Goal: Task Accomplishment & Management: Complete application form

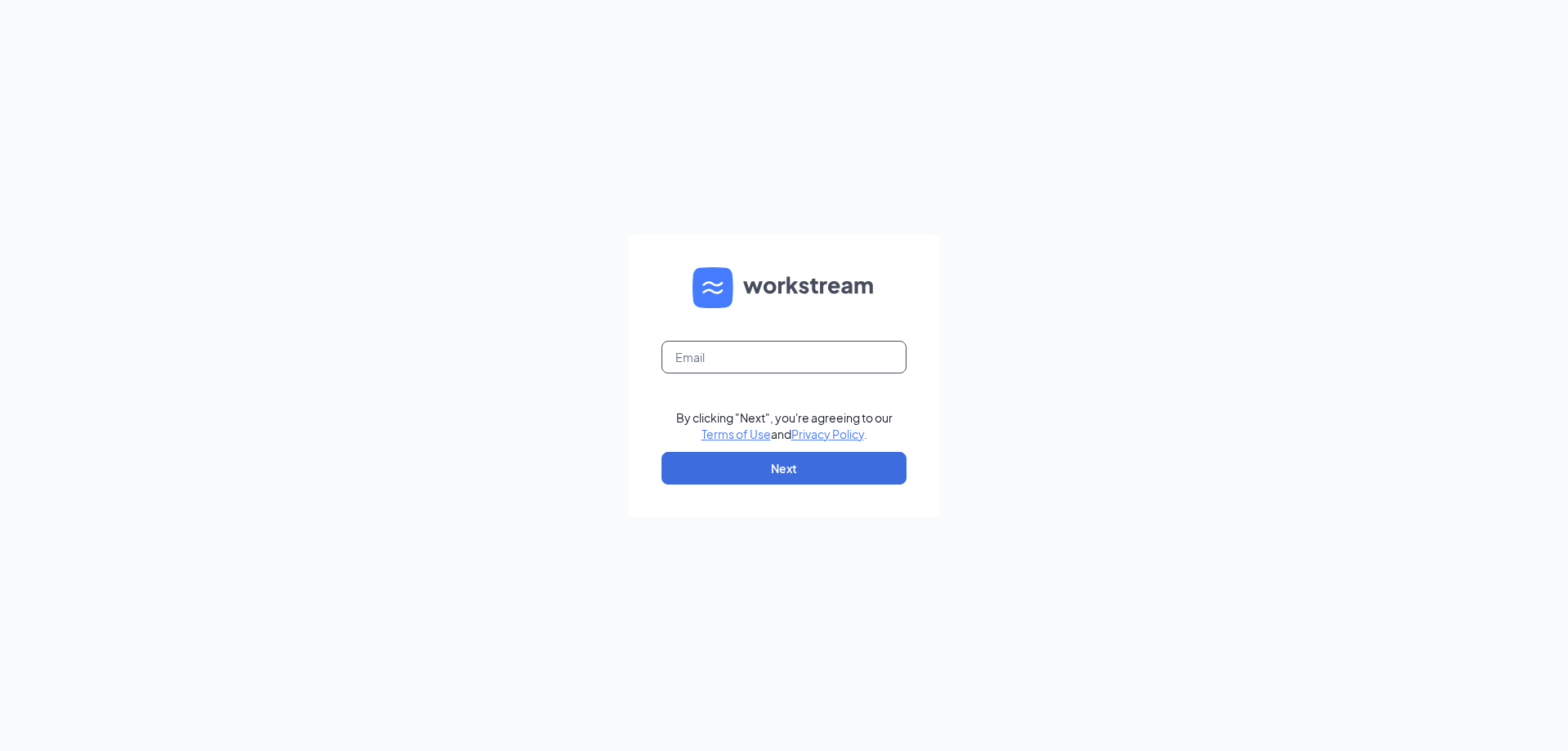
click at [725, 362] on input "text" at bounding box center [784, 357] width 245 height 32
type input "[EMAIL_ADDRESS][DOMAIN_NAME]"
click at [758, 450] on form "[EMAIL_ADDRESS][DOMAIN_NAME] By clicking "Next", you're agreeing to our Terms o…" at bounding box center [784, 376] width 311 height 283
click at [761, 465] on button "Next" at bounding box center [784, 468] width 245 height 32
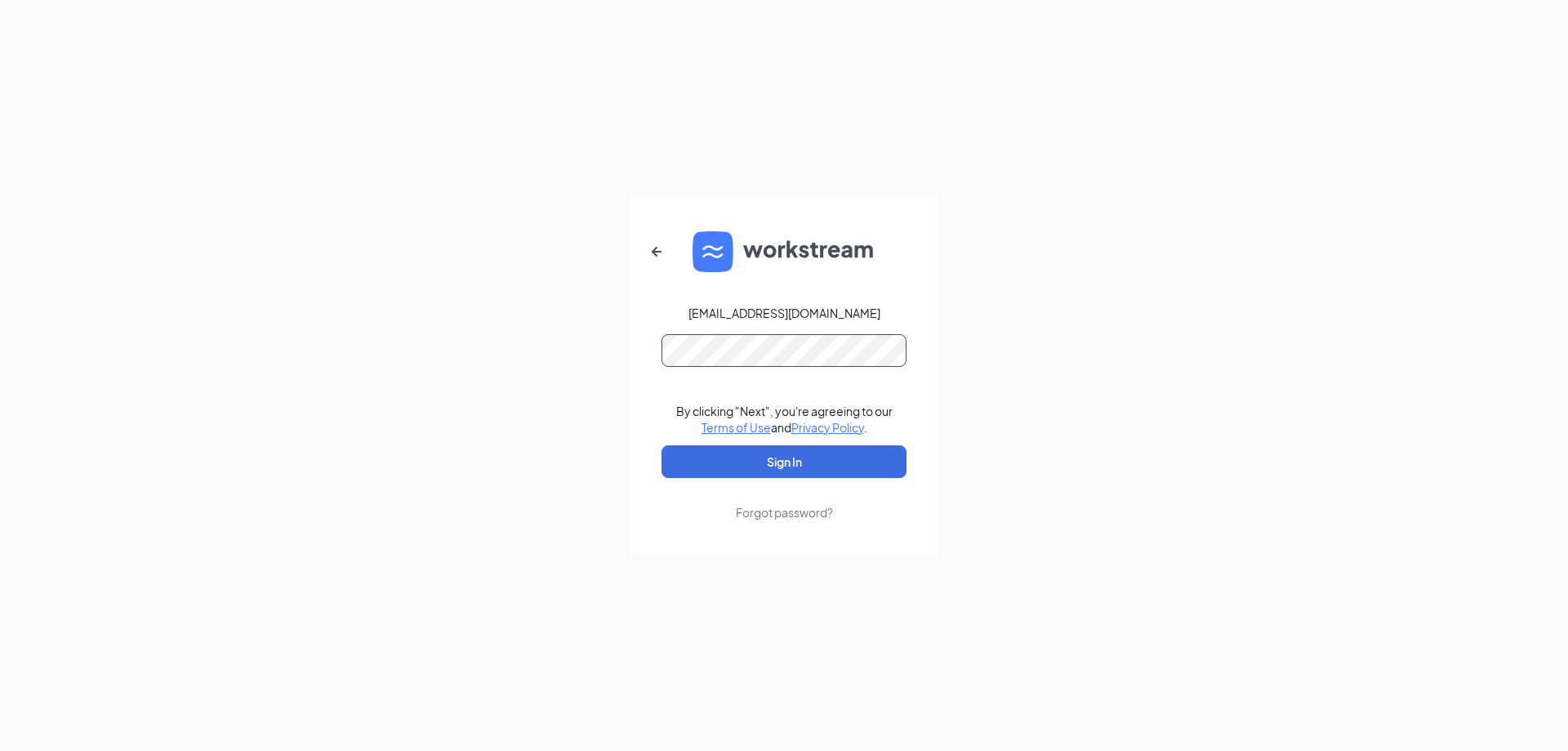
click at [662, 445] on button "Sign In" at bounding box center [784, 461] width 245 height 32
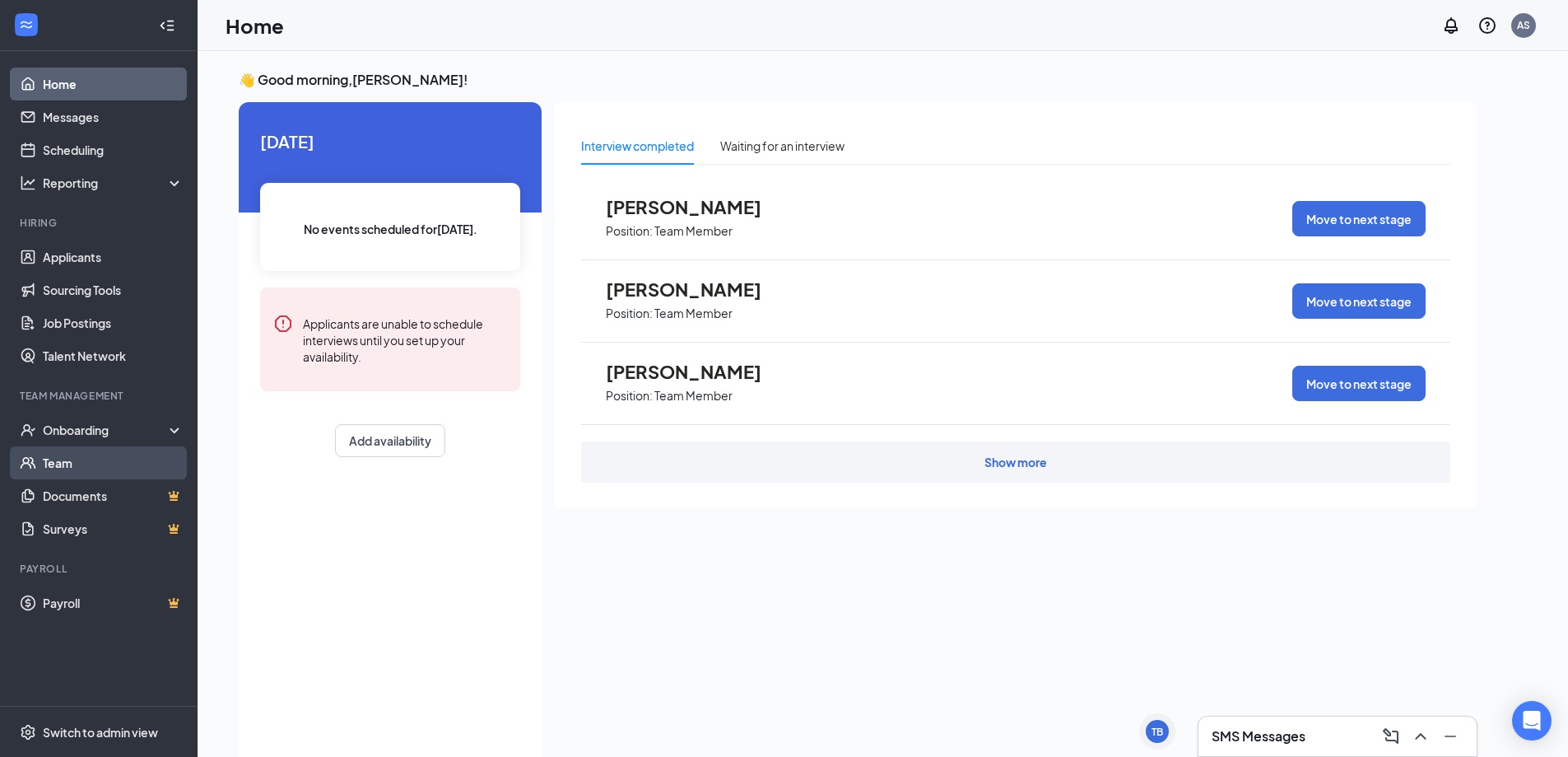
click at [43, 475] on link "Team" at bounding box center [113, 463] width 141 height 33
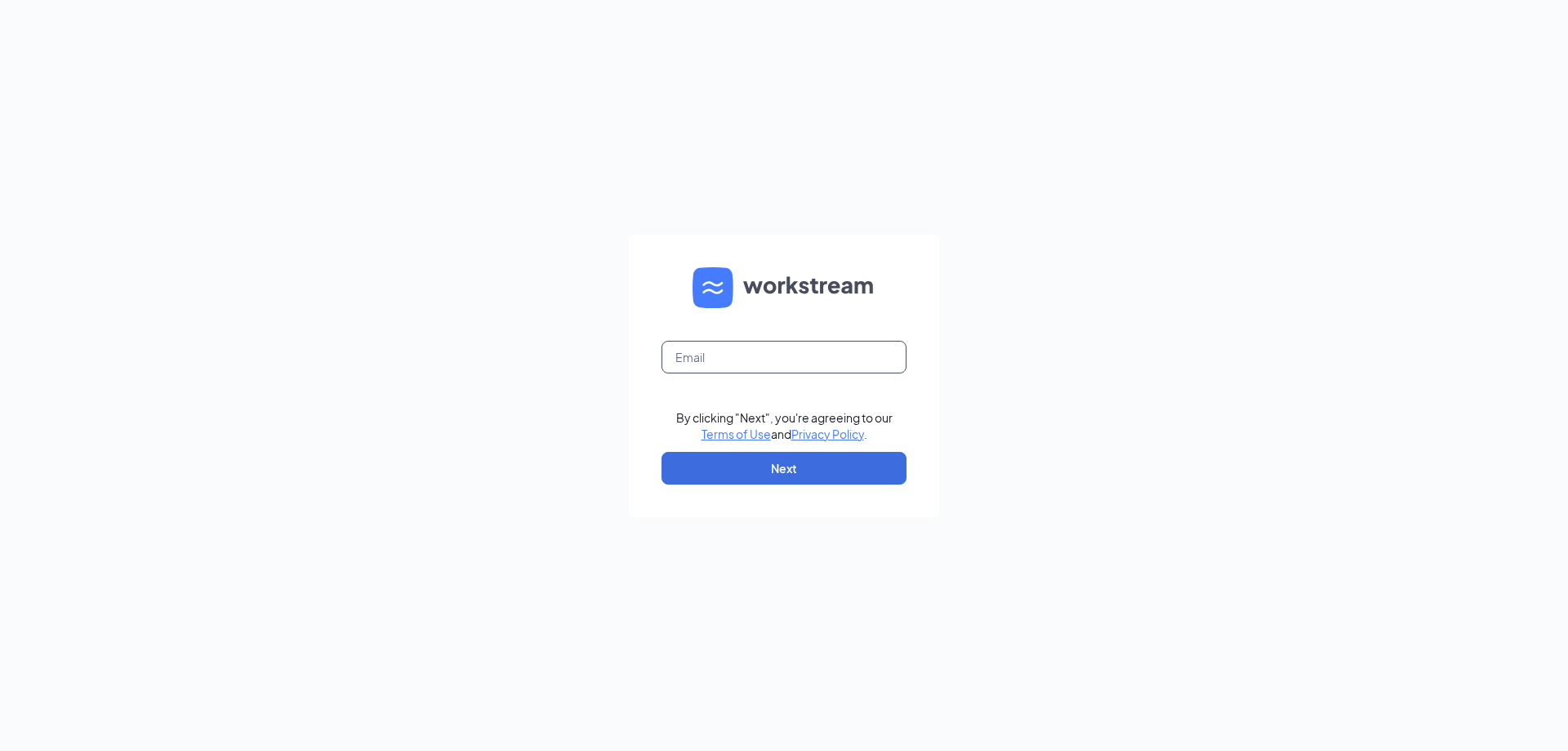
click at [742, 353] on input "text" at bounding box center [784, 357] width 245 height 32
type input "[EMAIL_ADDRESS][DOMAIN_NAME]"
click at [784, 460] on button "Next" at bounding box center [784, 468] width 245 height 32
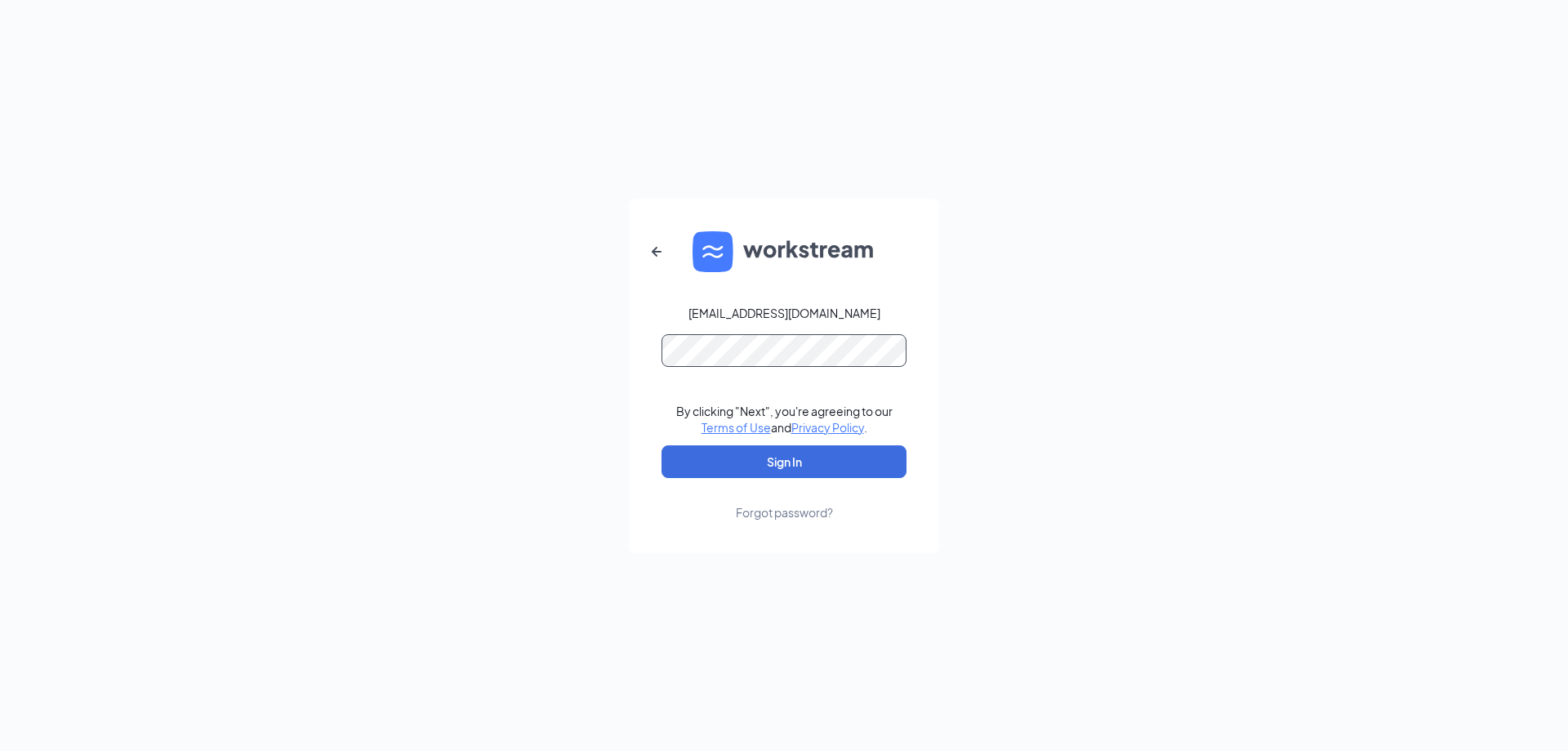
click at [662, 445] on button "Sign In" at bounding box center [784, 461] width 245 height 32
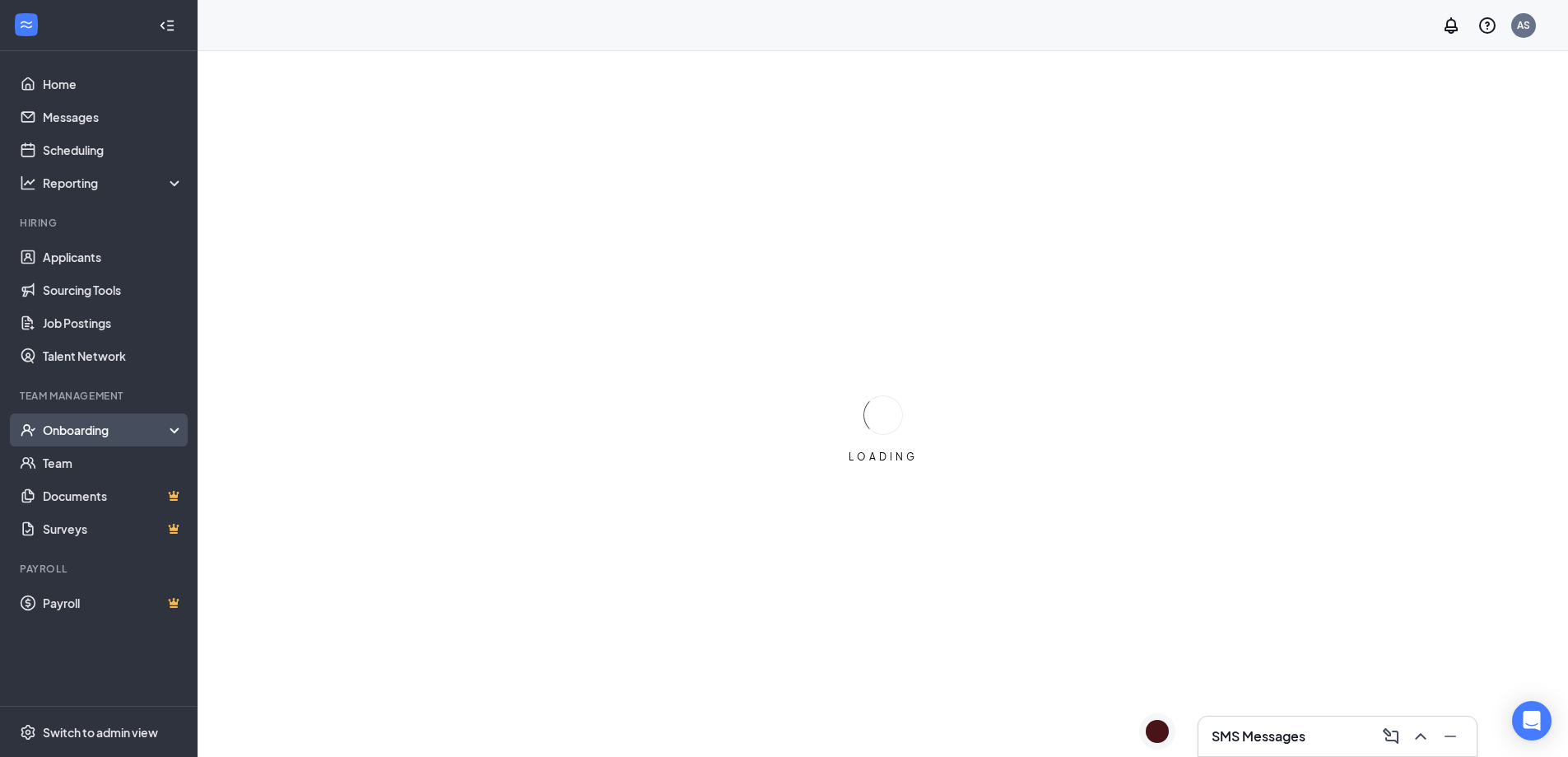
click at [82, 436] on div "Onboarding" at bounding box center [106, 429] width 127 height 16
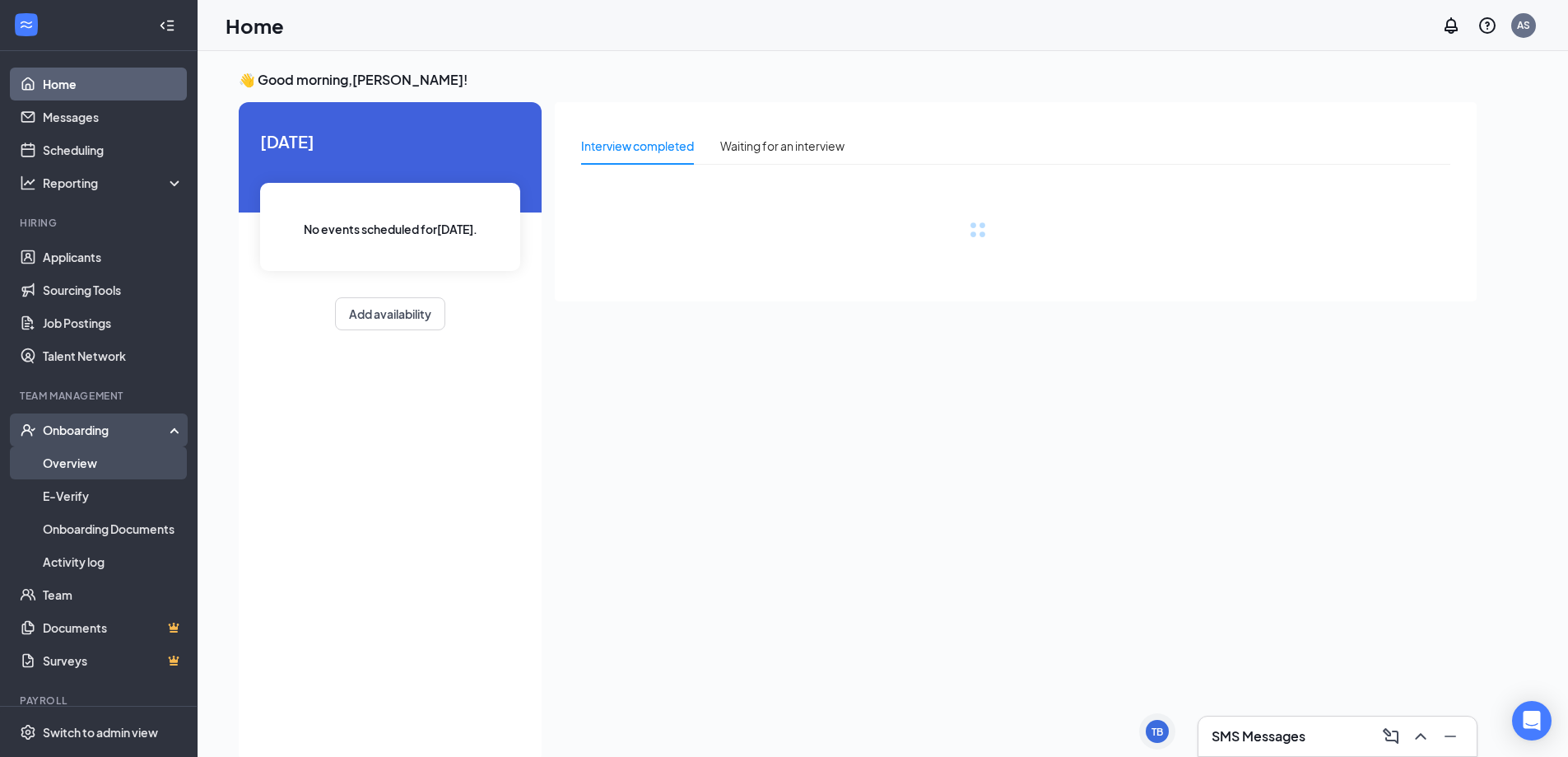
click at [83, 460] on link "Overview" at bounding box center [113, 463] width 141 height 33
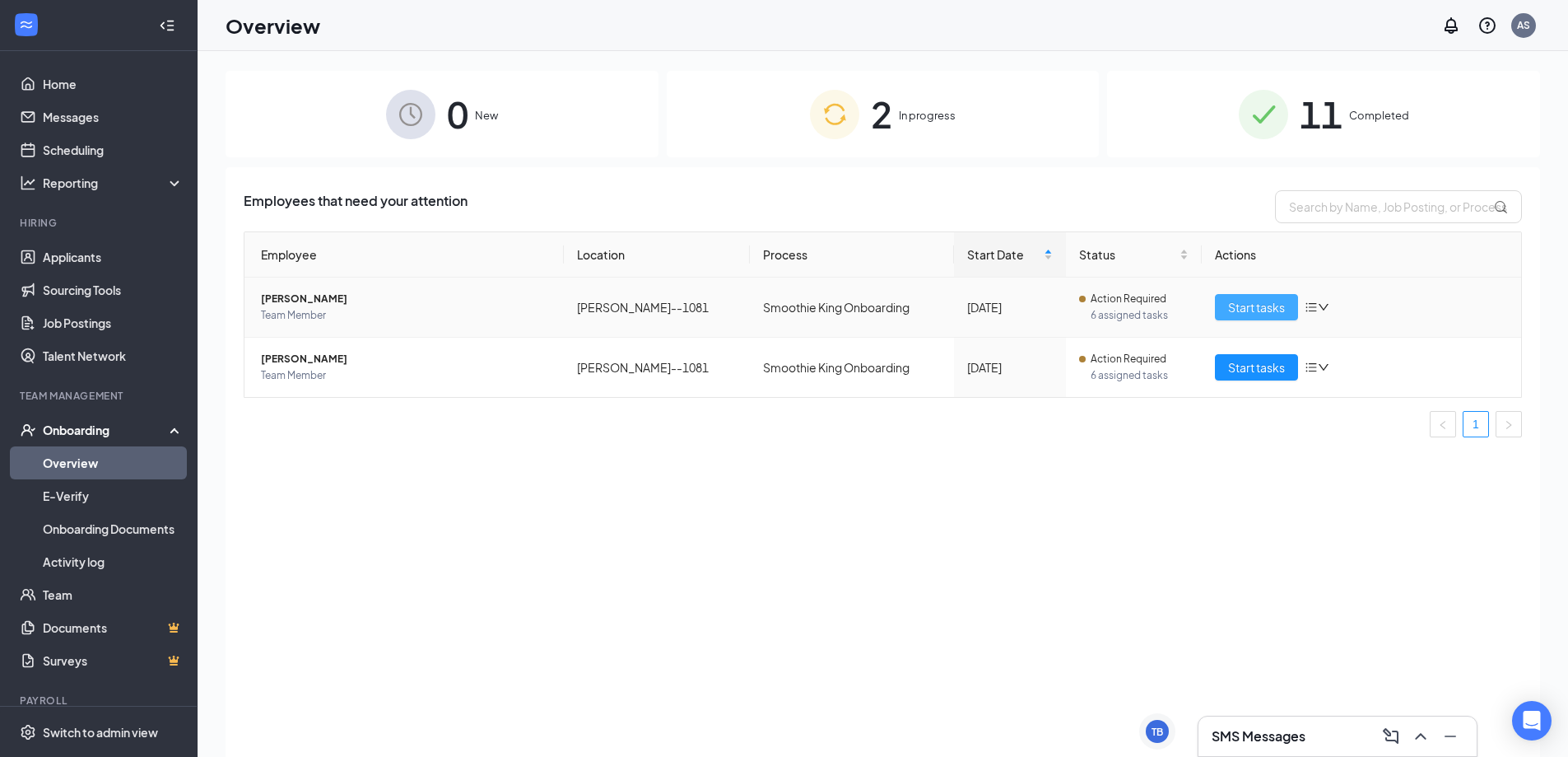
click at [1235, 308] on span "Start tasks" at bounding box center [1256, 307] width 57 height 18
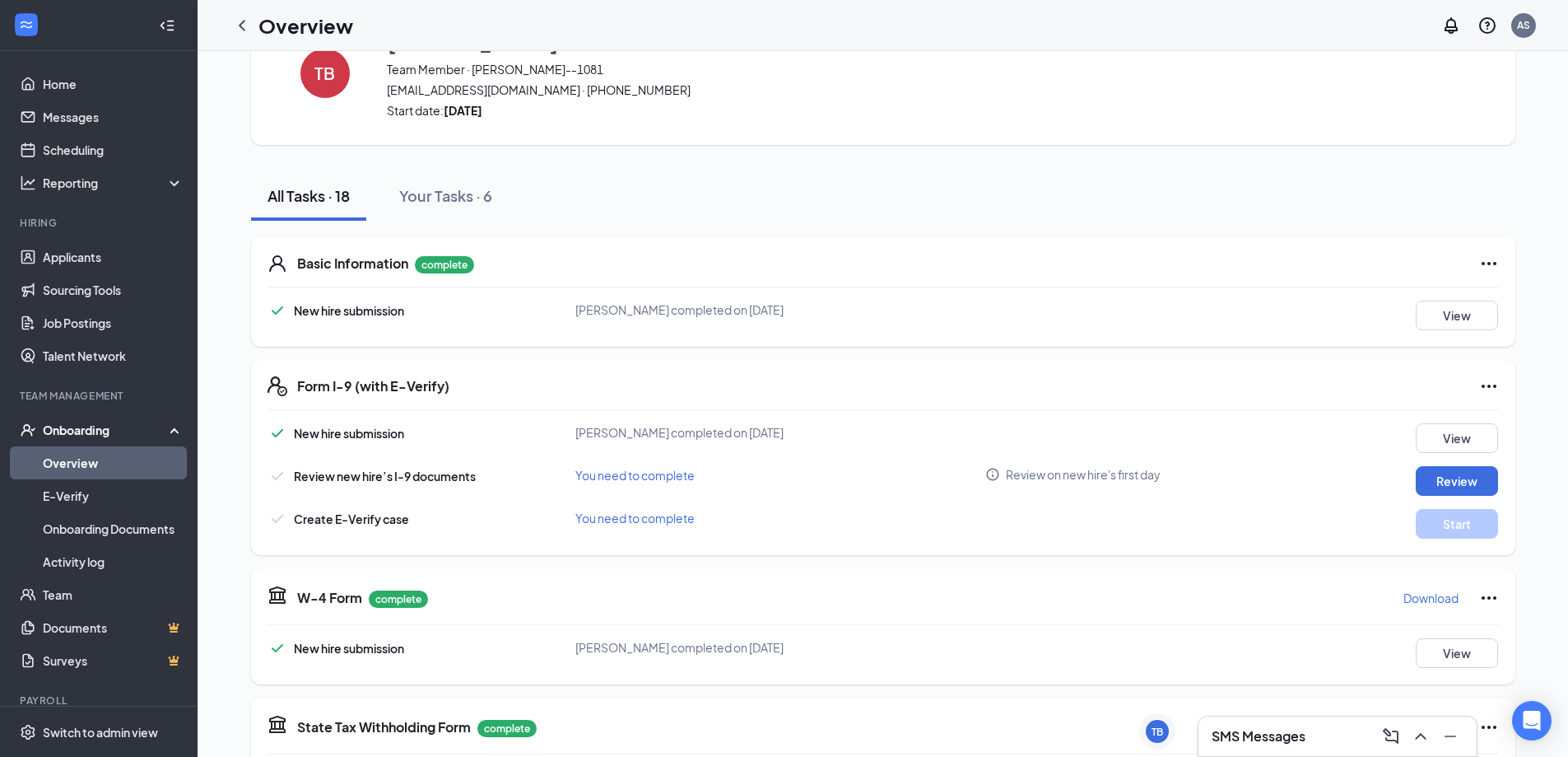
scroll to position [164, 0]
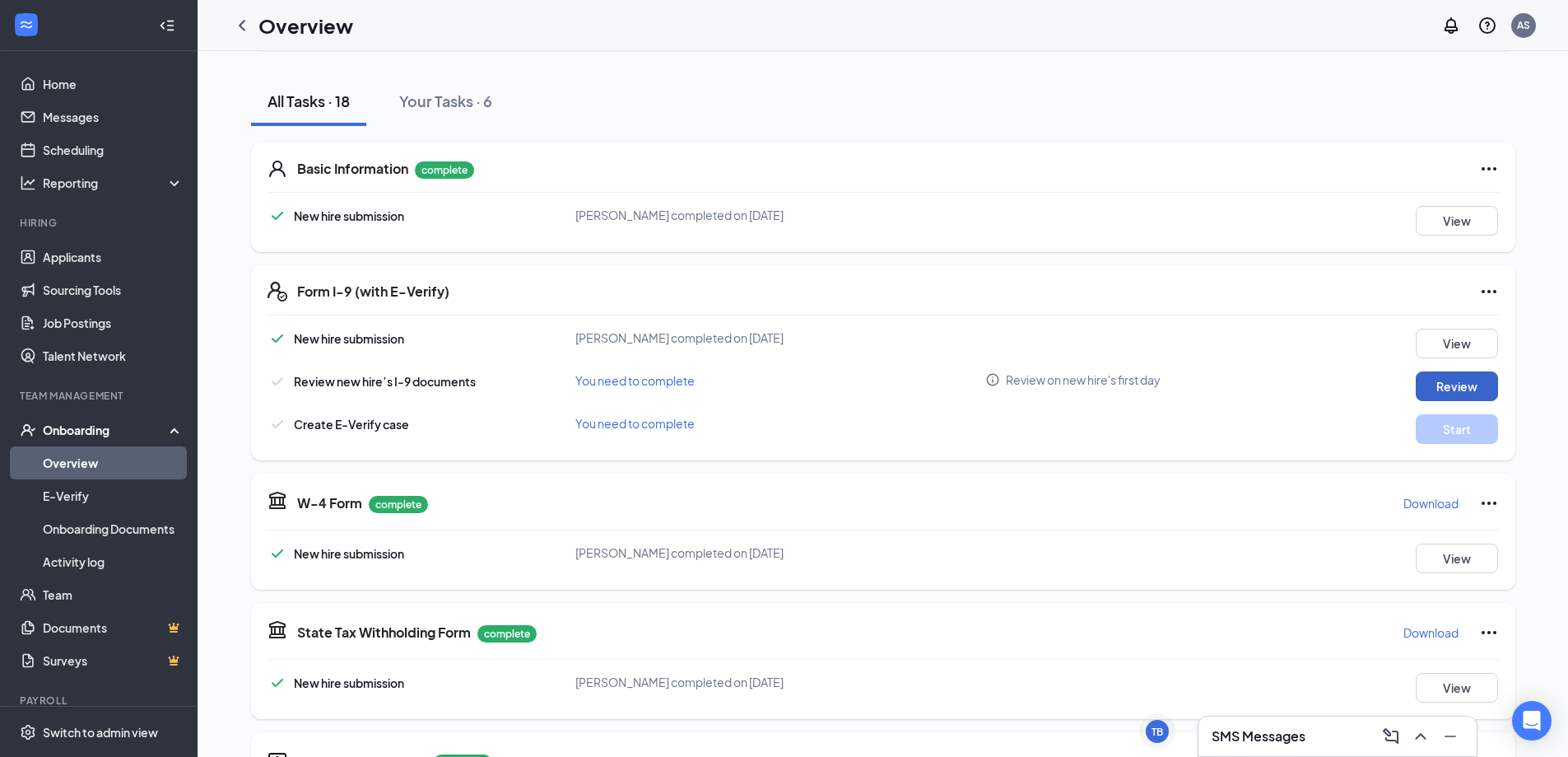
click at [1441, 379] on button "Review" at bounding box center [1456, 386] width 83 height 30
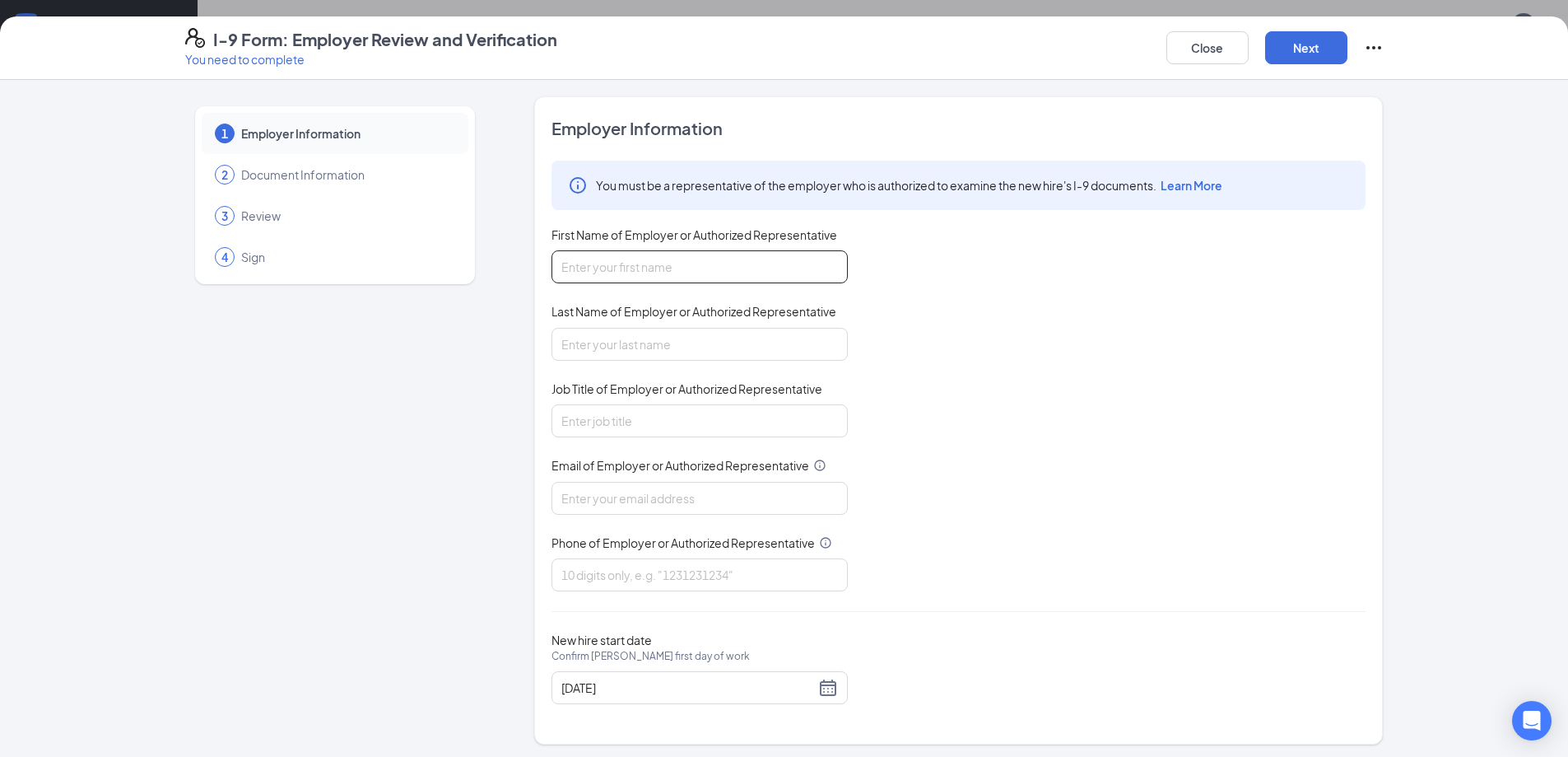
click at [724, 270] on input "First Name of Employer or Authorized Representative" at bounding box center [700, 267] width 297 height 33
type input "April"
type input "S"
type input "[PERSON_NAME]"
click at [660, 420] on input "Job Title of Employer or Authorized Representative" at bounding box center [700, 420] width 297 height 33
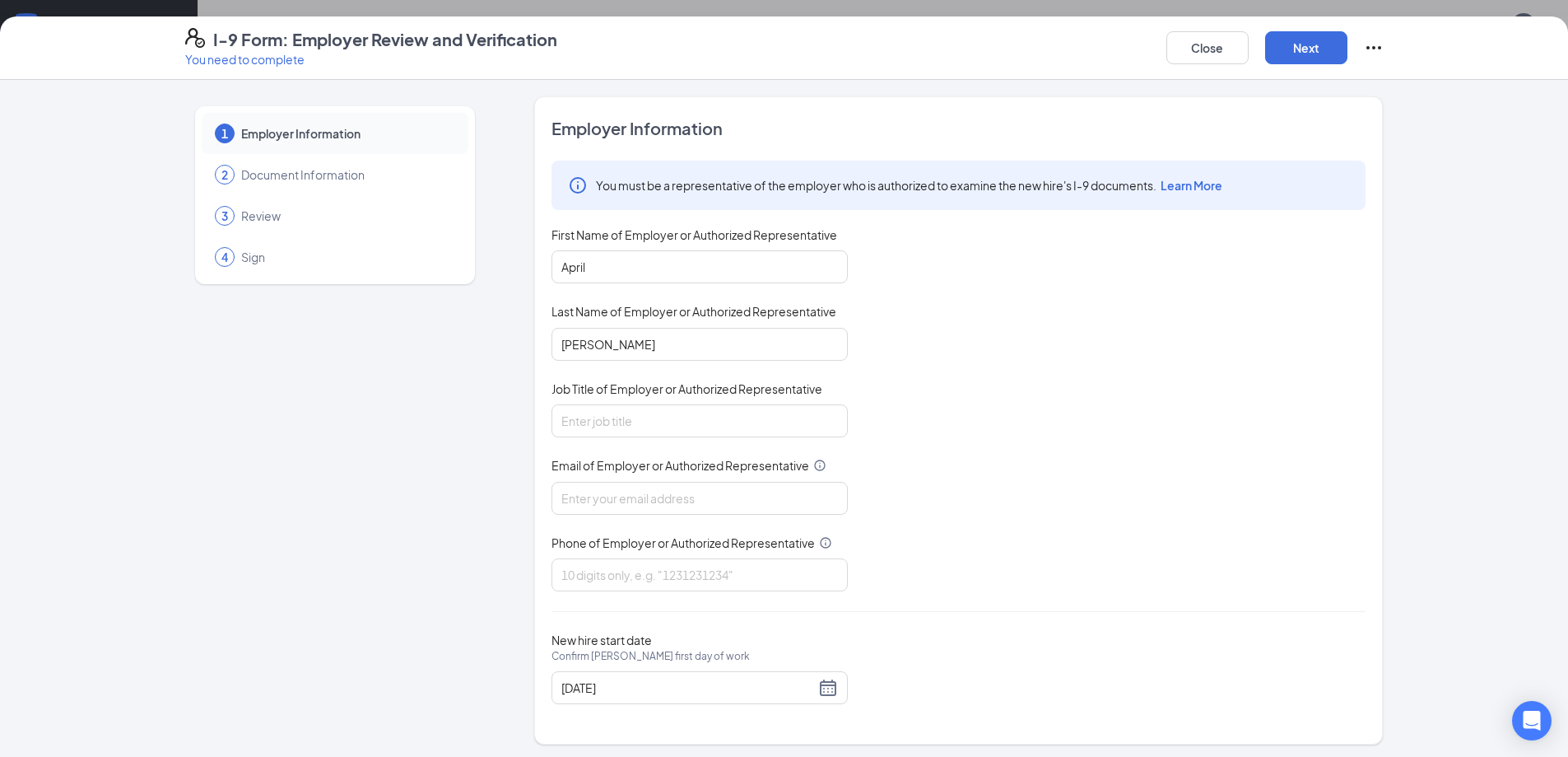
drag, startPoint x: 533, startPoint y: 316, endPoint x: 544, endPoint y: 324, distance: 13.6
click at [544, 324] on div "Employer Information You must be a representative of the employer who is author…" at bounding box center [958, 420] width 848 height 648
click at [684, 407] on input "Job Title of Employer or Authorized Representative" at bounding box center [700, 420] width 297 height 33
type input "Store Manager"
click at [679, 502] on input "Email of Employer or Authorized Representative" at bounding box center [700, 498] width 297 height 33
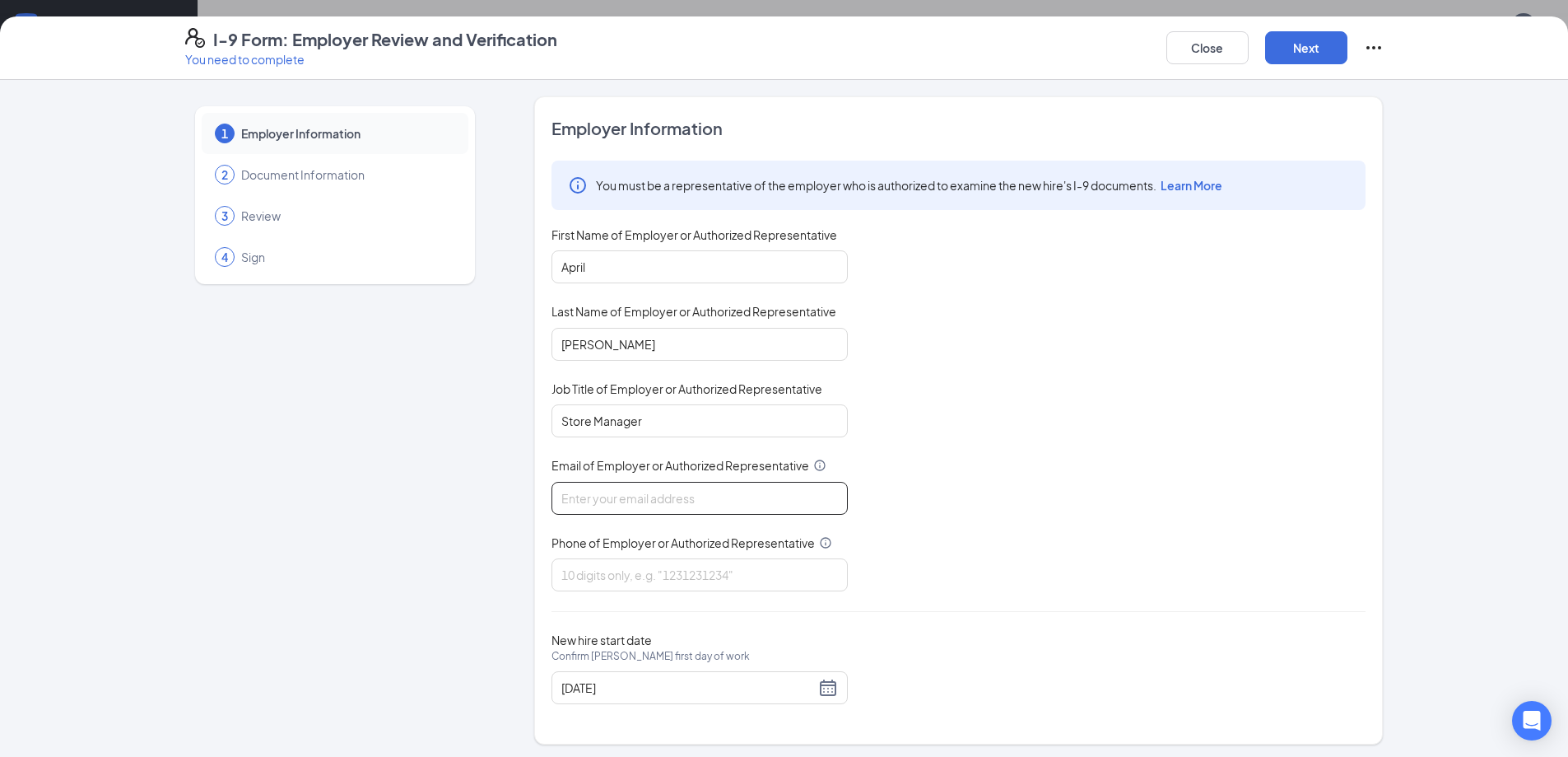
type input "[EMAIL_ADDRESS][DOMAIN_NAME]"
click at [689, 576] on input "Phone of Employer or Authorized Representative" at bounding box center [700, 575] width 297 height 33
type input "2253644428"
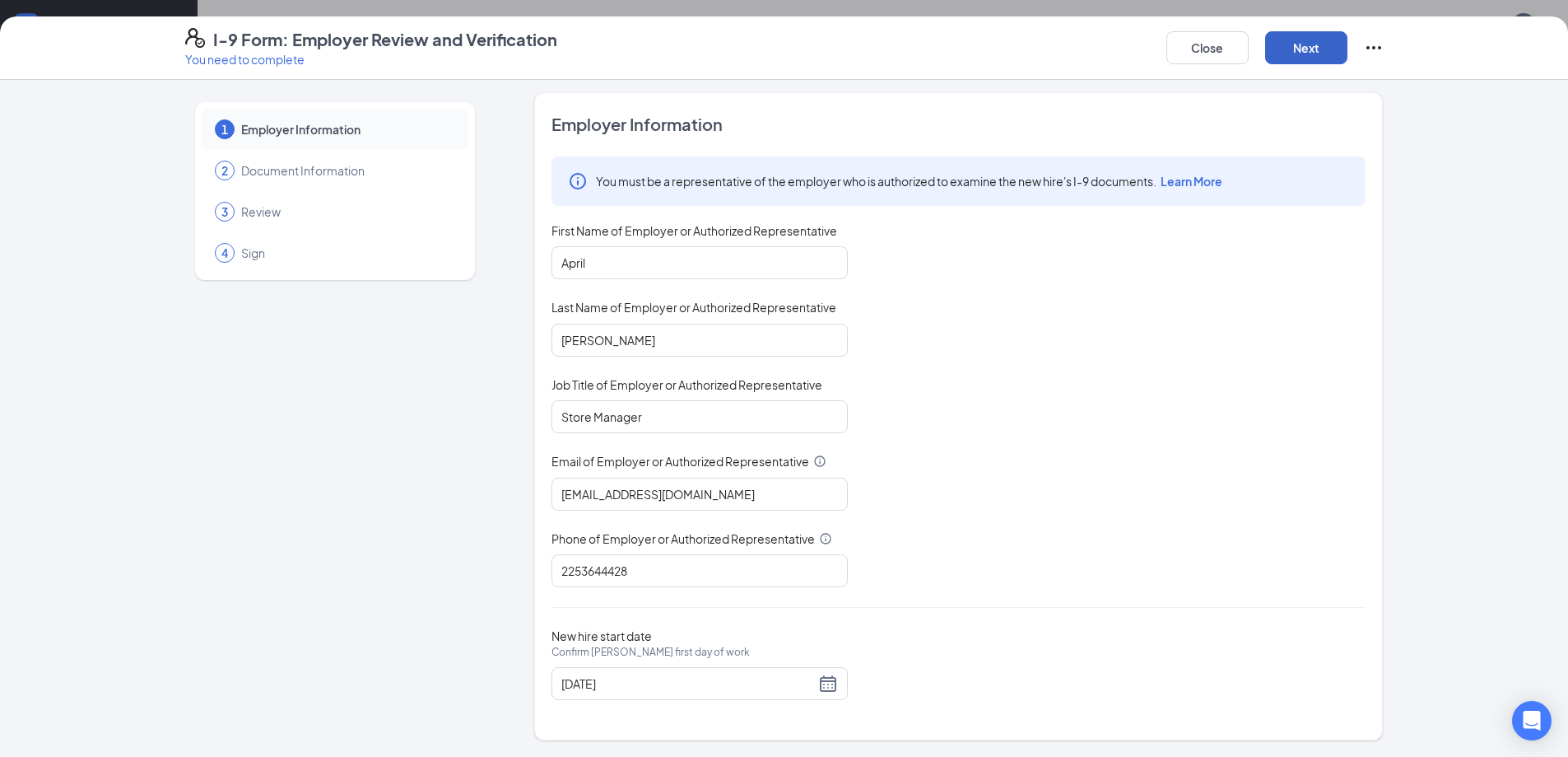
click at [1289, 48] on button "Next" at bounding box center [1306, 47] width 83 height 33
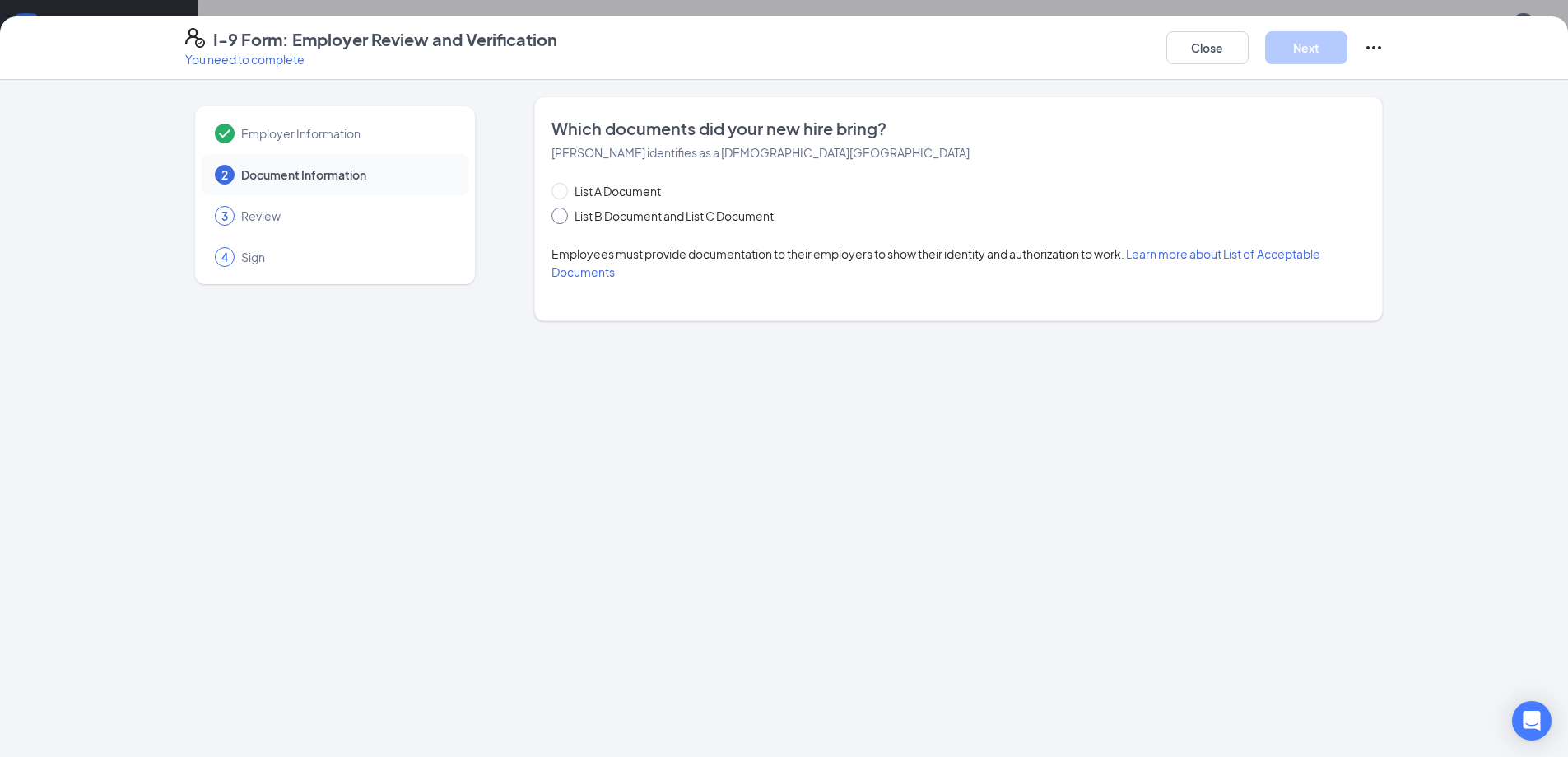
click at [612, 214] on span "List B Document and List C Document" at bounding box center [674, 216] width 212 height 18
click at [563, 214] on input "List B Document and List C Document" at bounding box center [557, 213] width 12 height 12
radio input "true"
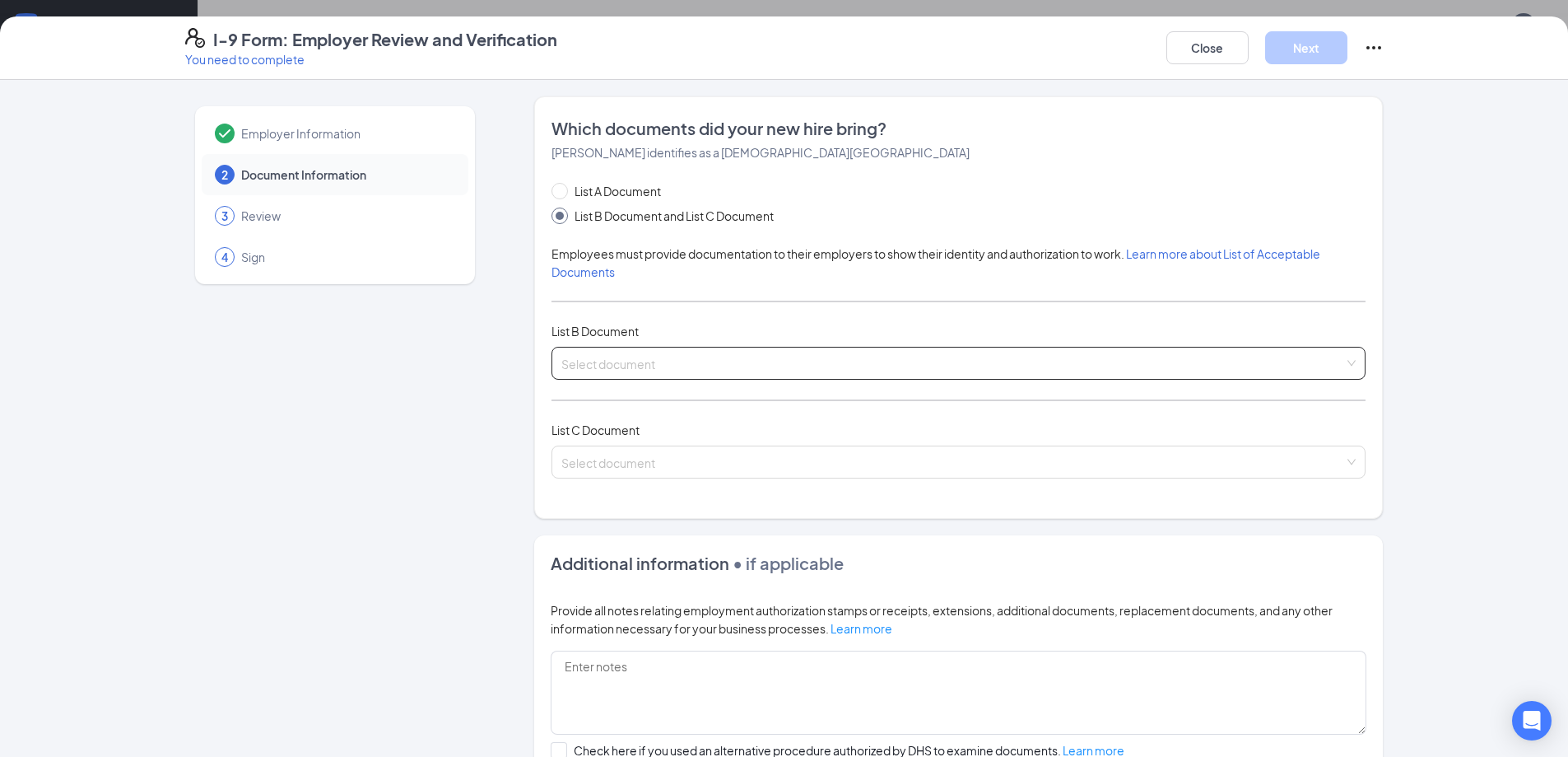
click at [632, 368] on input "search" at bounding box center [953, 359] width 783 height 25
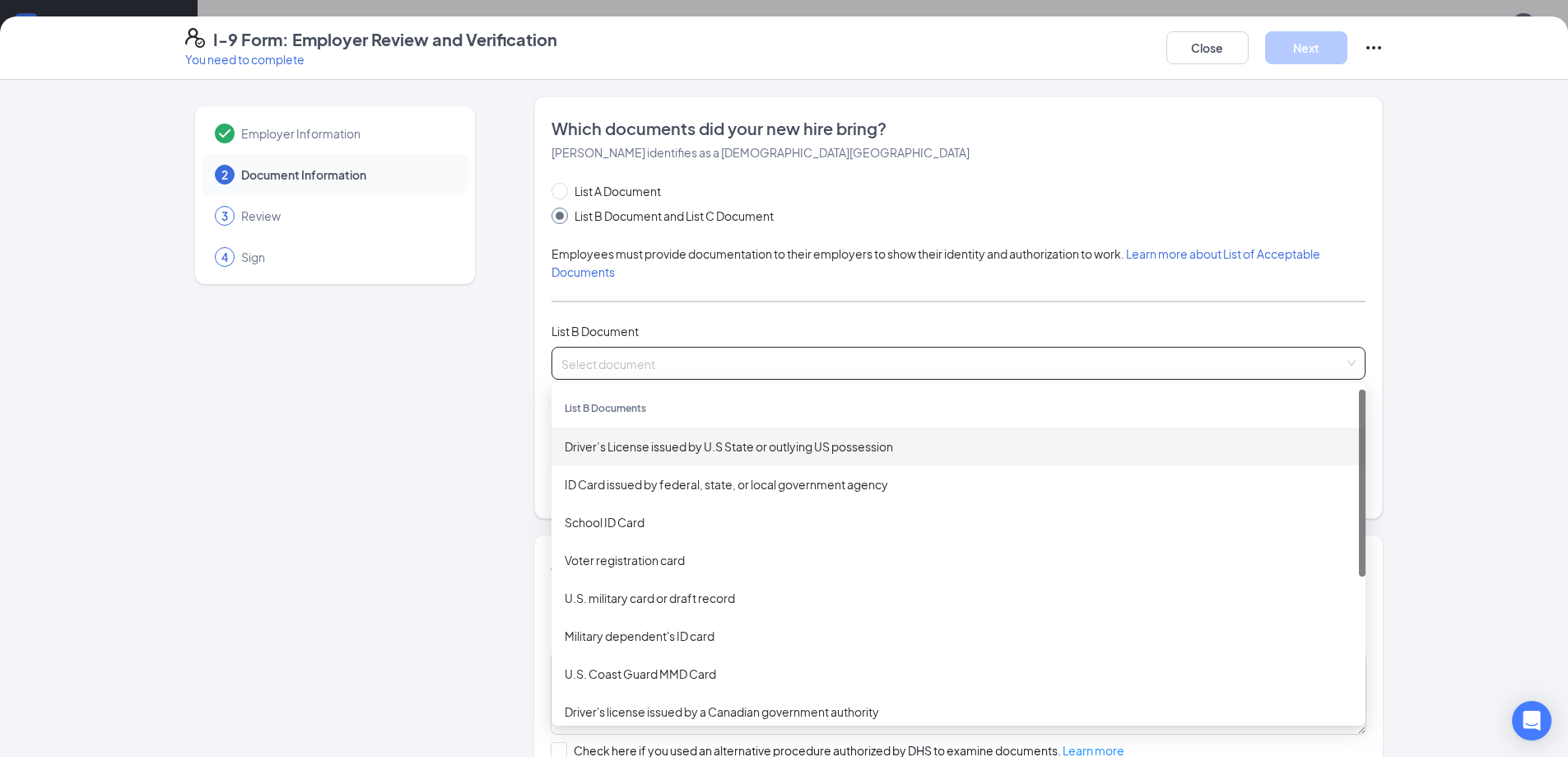
click at [660, 446] on div "Driver’s License issued by U.S State or outlying US possession" at bounding box center [958, 447] width 788 height 18
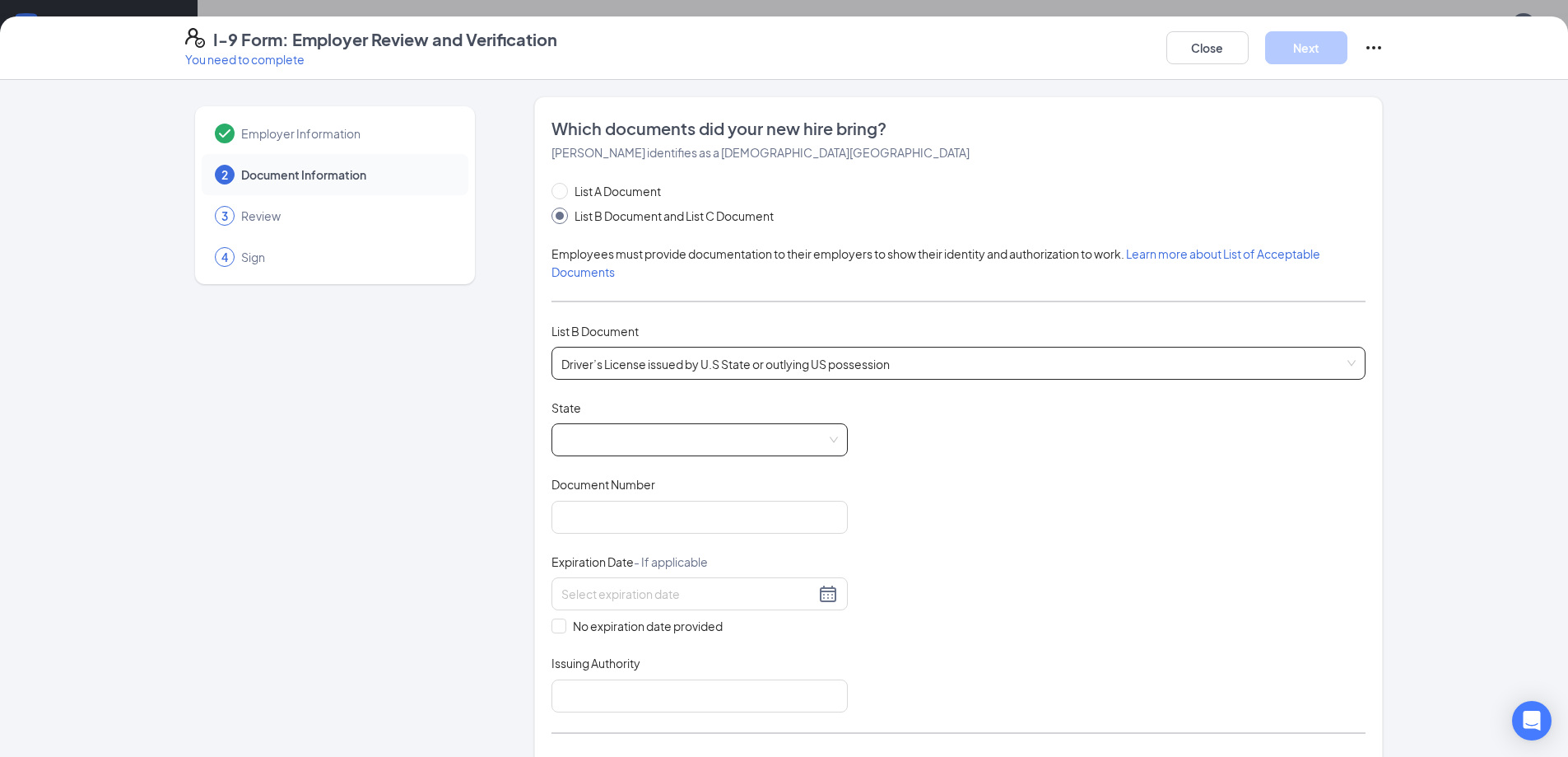
click at [603, 437] on span at bounding box center [700, 439] width 277 height 31
click at [607, 443] on span at bounding box center [700, 439] width 277 height 31
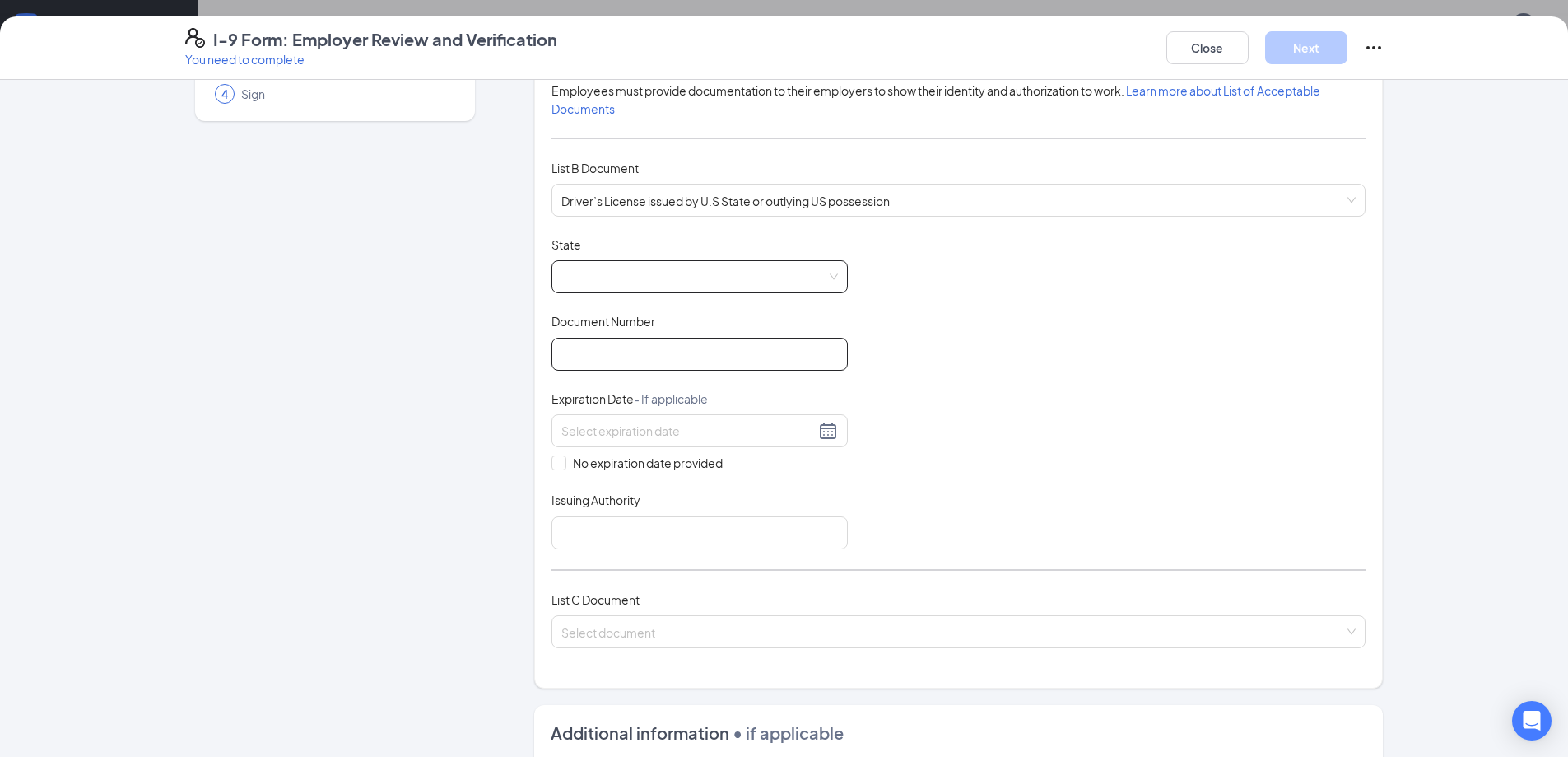
scroll to position [164, 0]
click at [632, 270] on span at bounding box center [700, 275] width 277 height 31
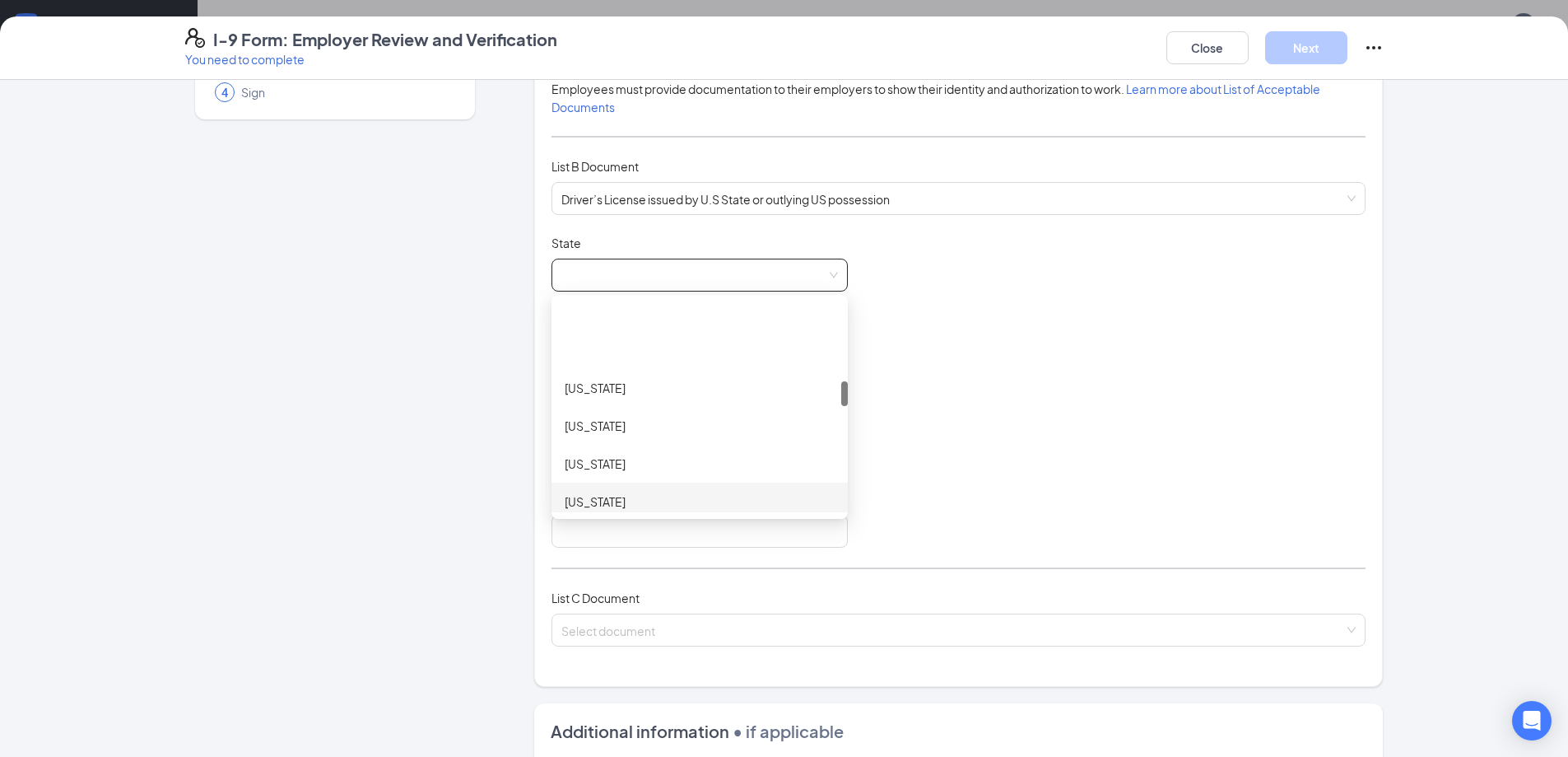
scroll to position [659, 0]
click at [604, 424] on div "Louisiana" at bounding box center [700, 419] width 270 height 18
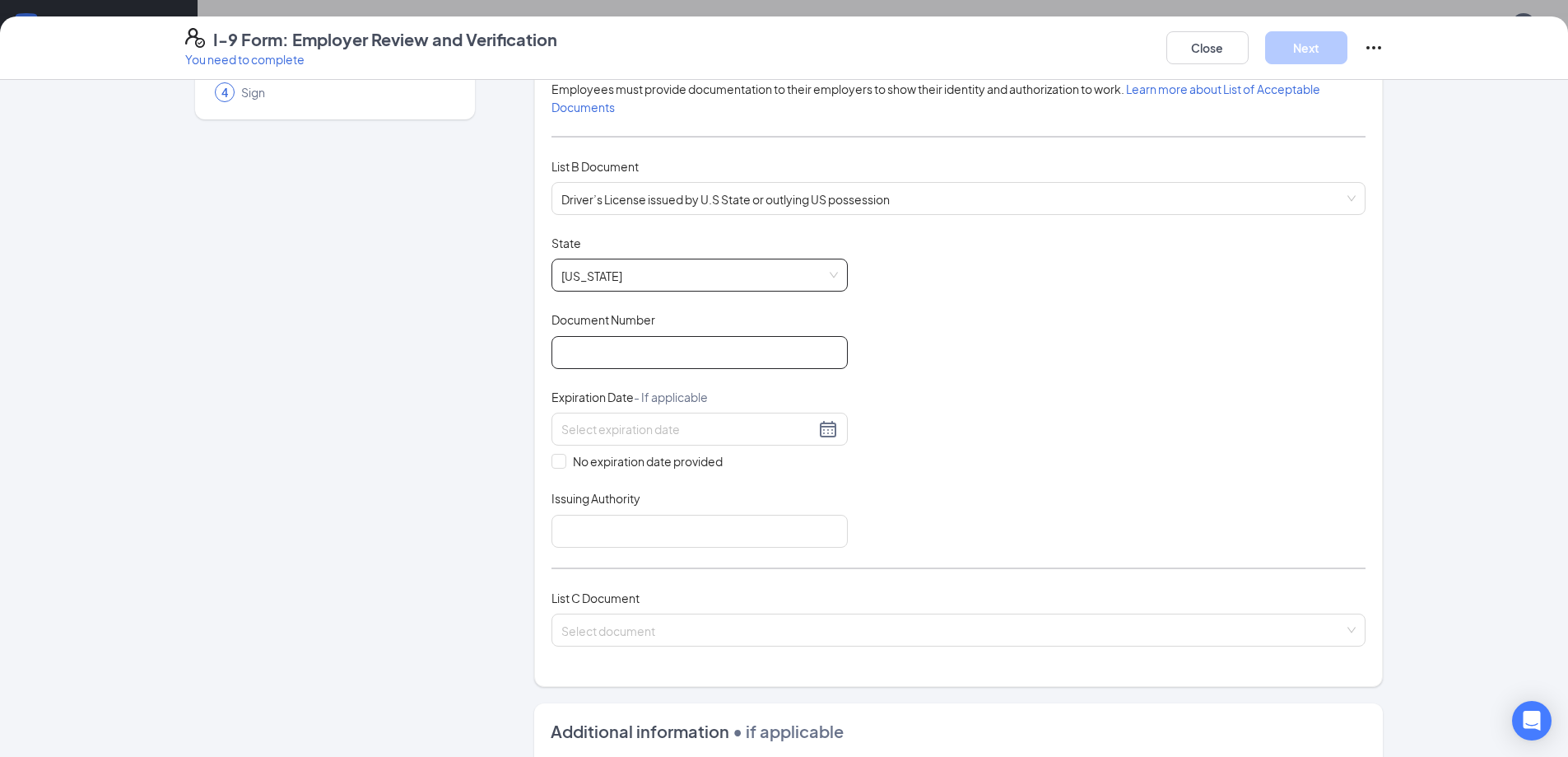
click at [617, 360] on input "Document Number" at bounding box center [700, 352] width 297 height 33
type input "013512079"
click at [829, 428] on div at bounding box center [700, 429] width 277 height 20
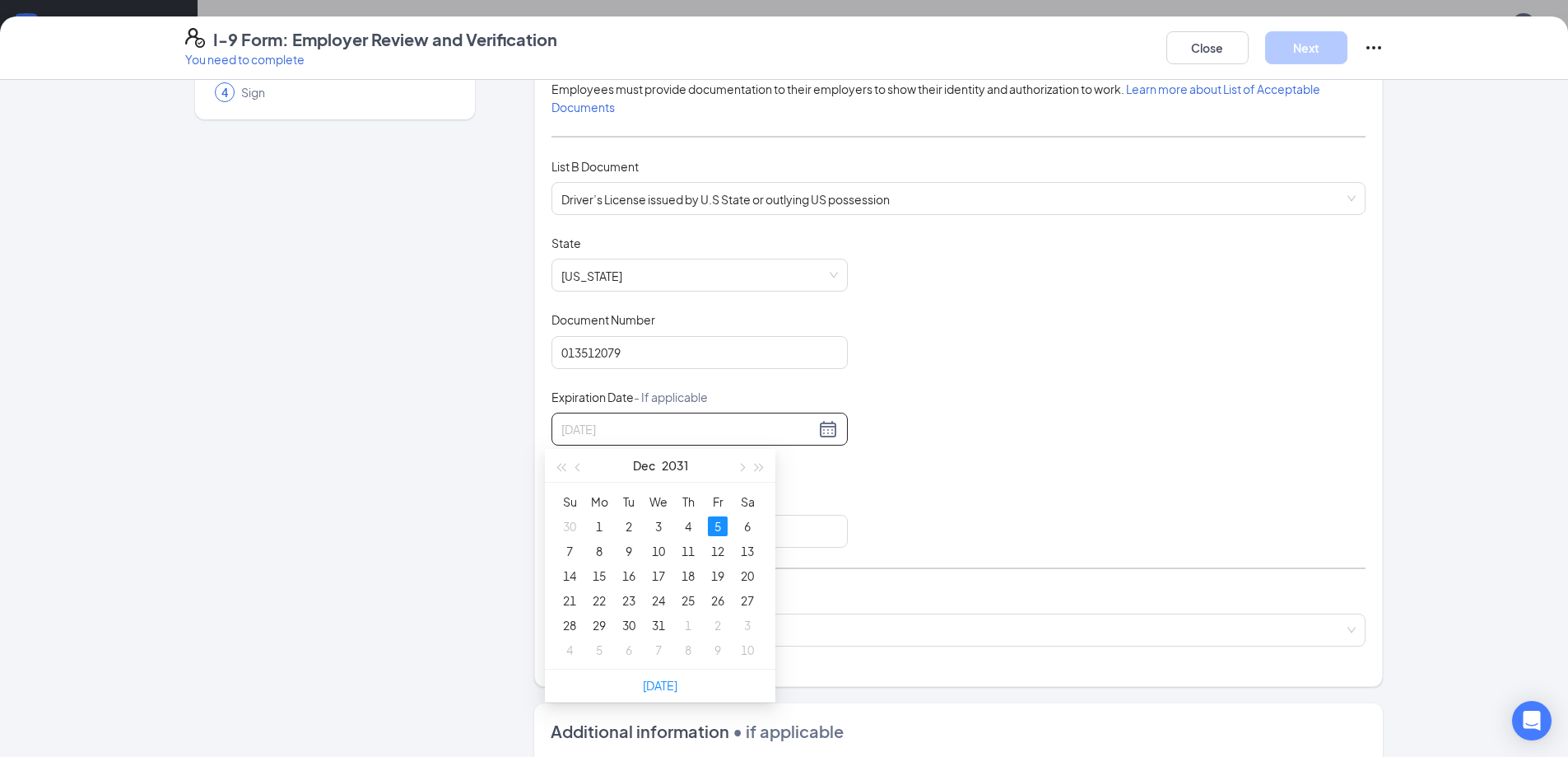
click at [714, 532] on div "5" at bounding box center [718, 526] width 20 height 20
type input "12/05/2031"
click at [681, 535] on input "Issuing Authority" at bounding box center [700, 531] width 297 height 33
type input "Louisiana"
click at [753, 624] on input "search" at bounding box center [953, 626] width 783 height 25
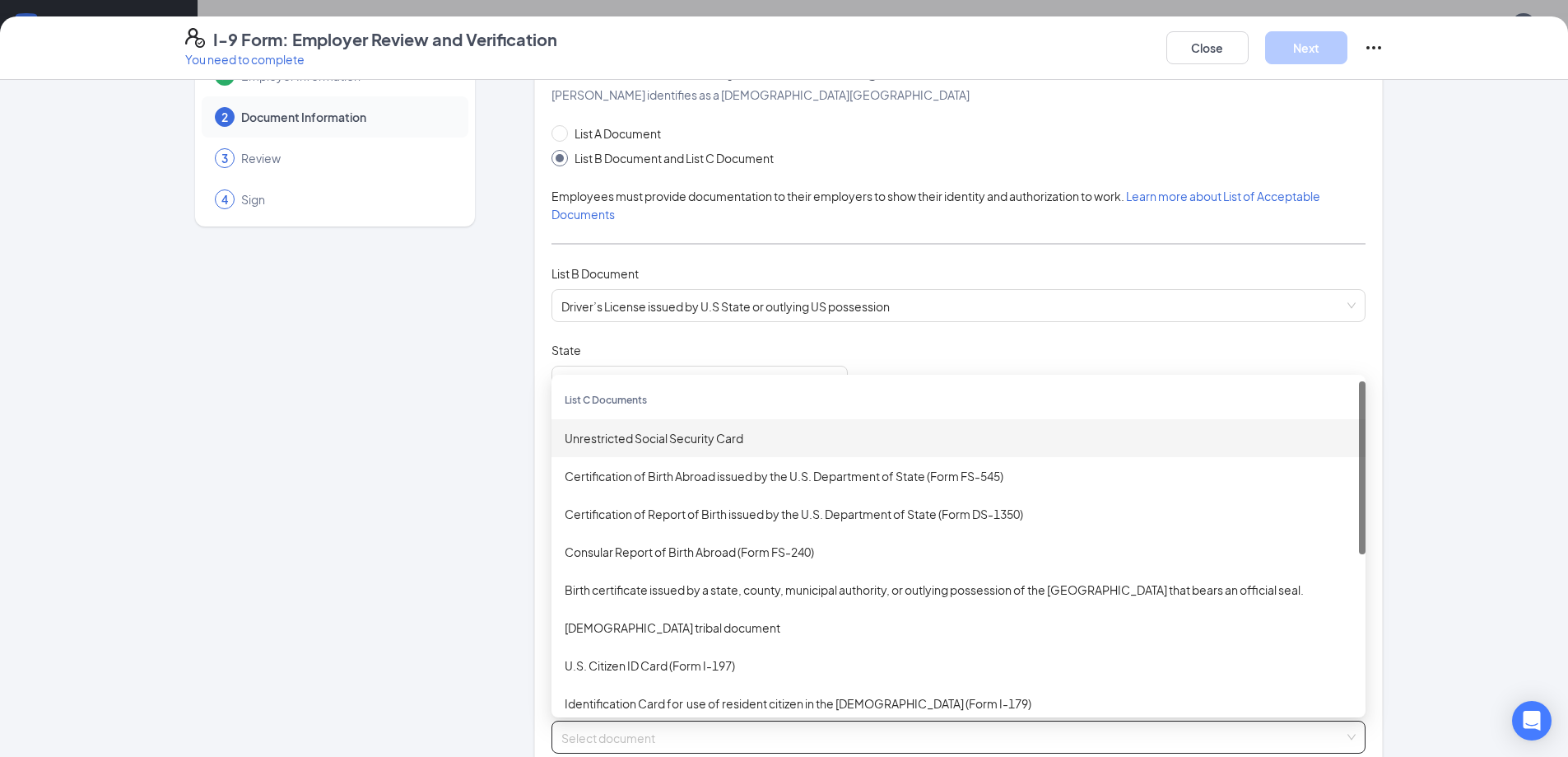
scroll to position [0, 0]
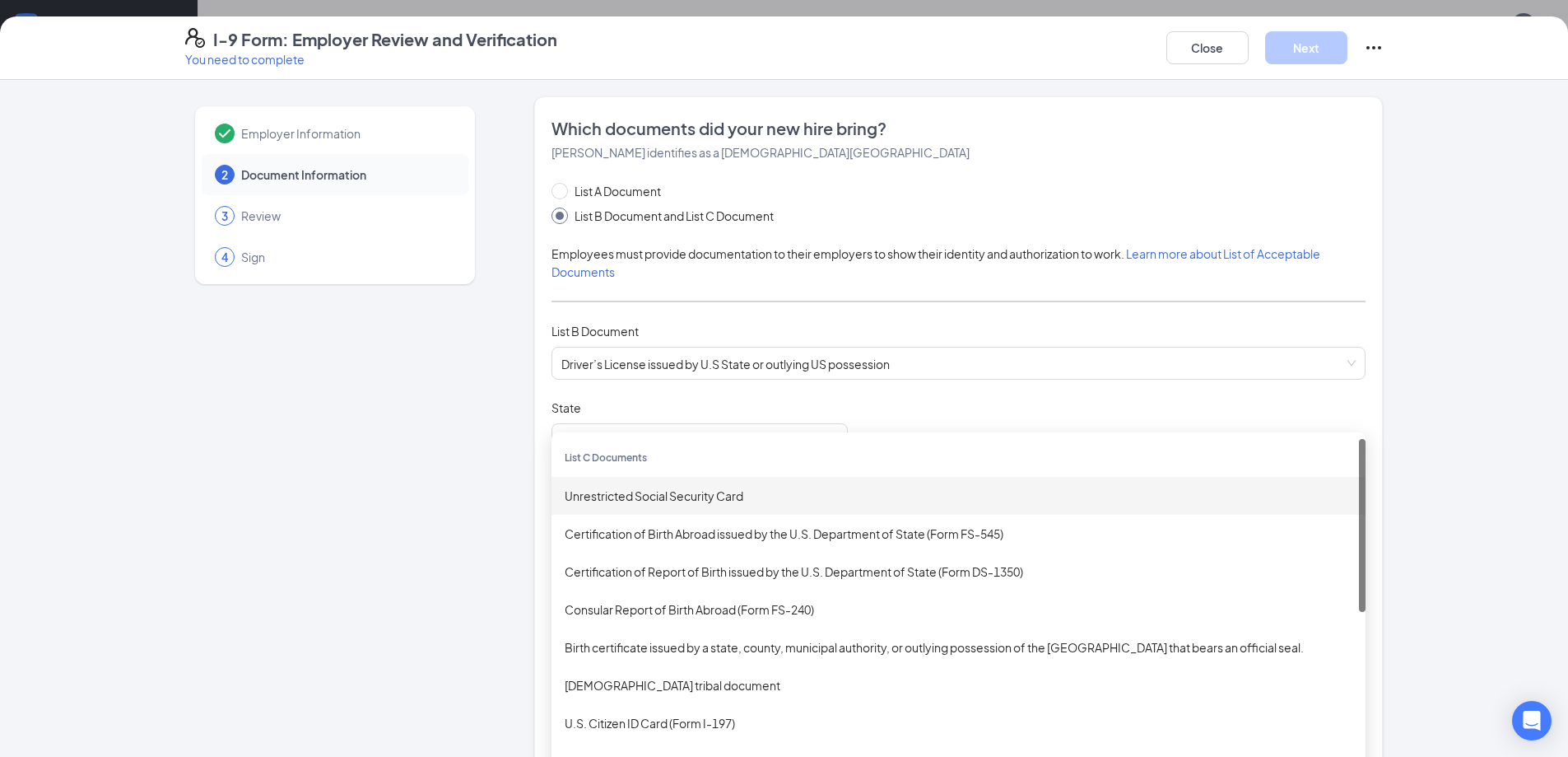
click at [682, 487] on div "Unrestricted Social Security Card" at bounding box center [958, 496] width 788 height 18
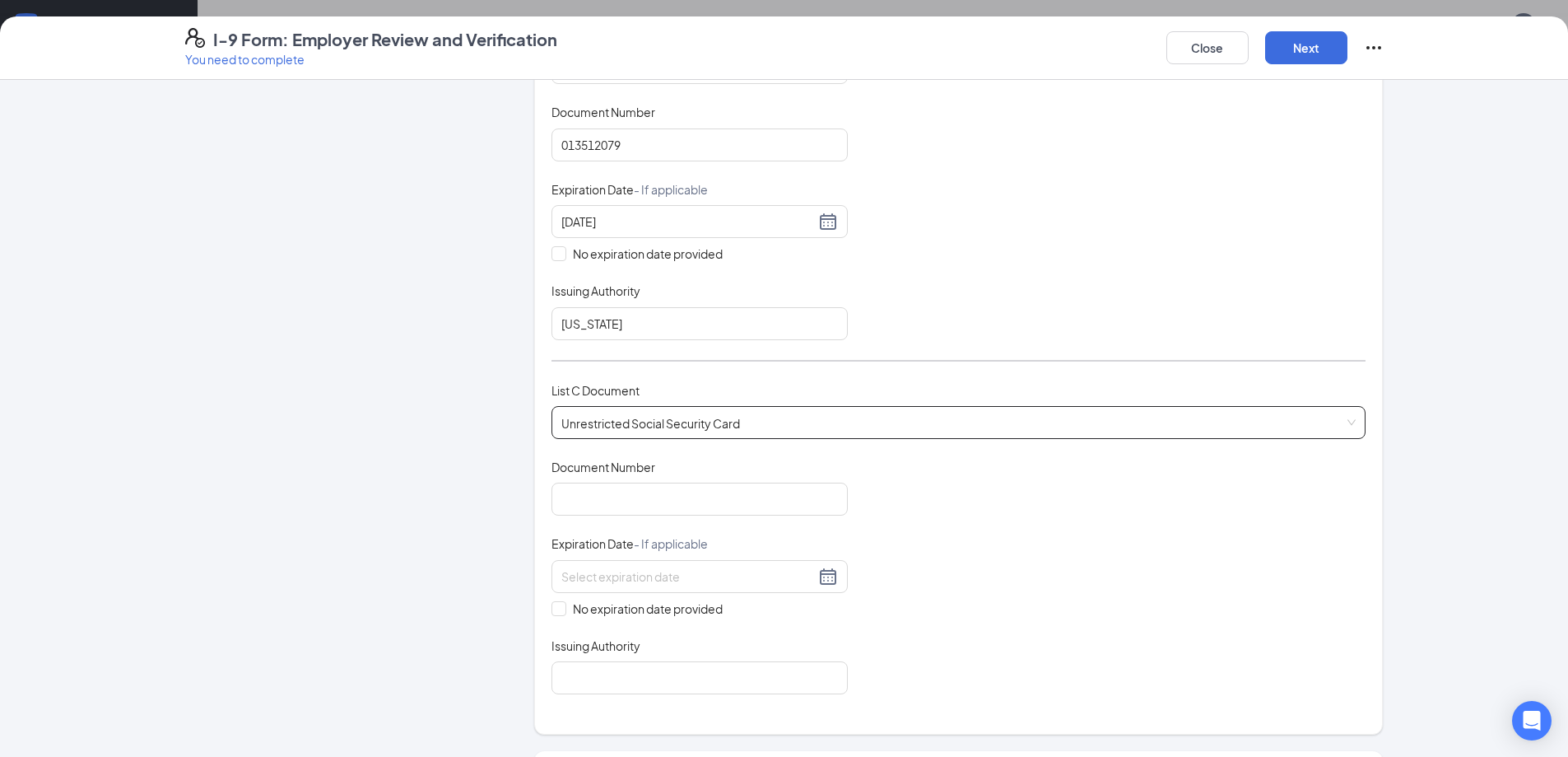
scroll to position [412, 0]
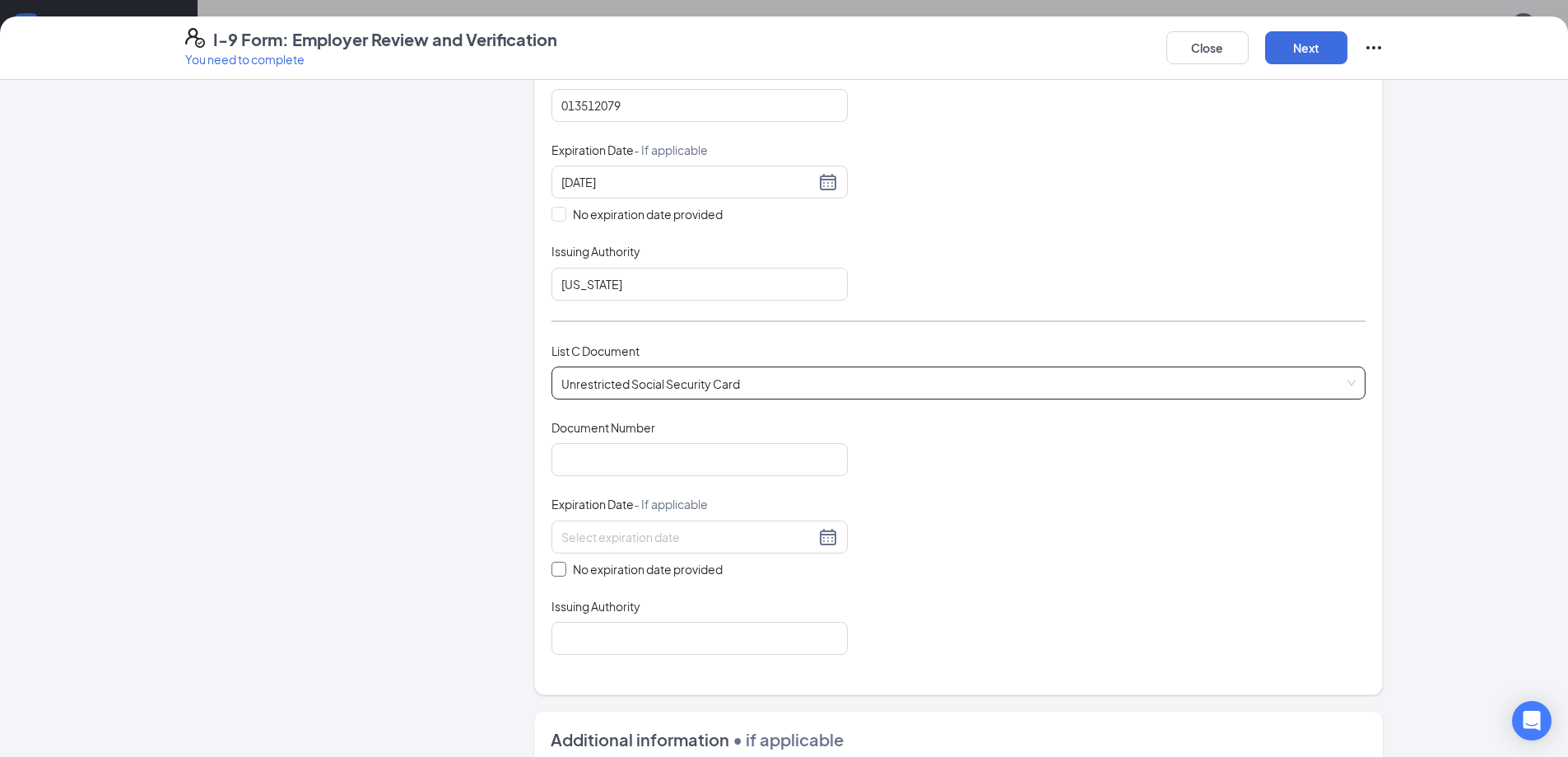
click at [566, 565] on span "No expiration date provided" at bounding box center [648, 569] width 163 height 18
click at [563, 565] on input "No expiration date provided" at bounding box center [557, 567] width 12 height 12
checkbox input "true"
click at [626, 644] on input "Issuing Authority" at bounding box center [700, 641] width 297 height 33
type input "social security administration"
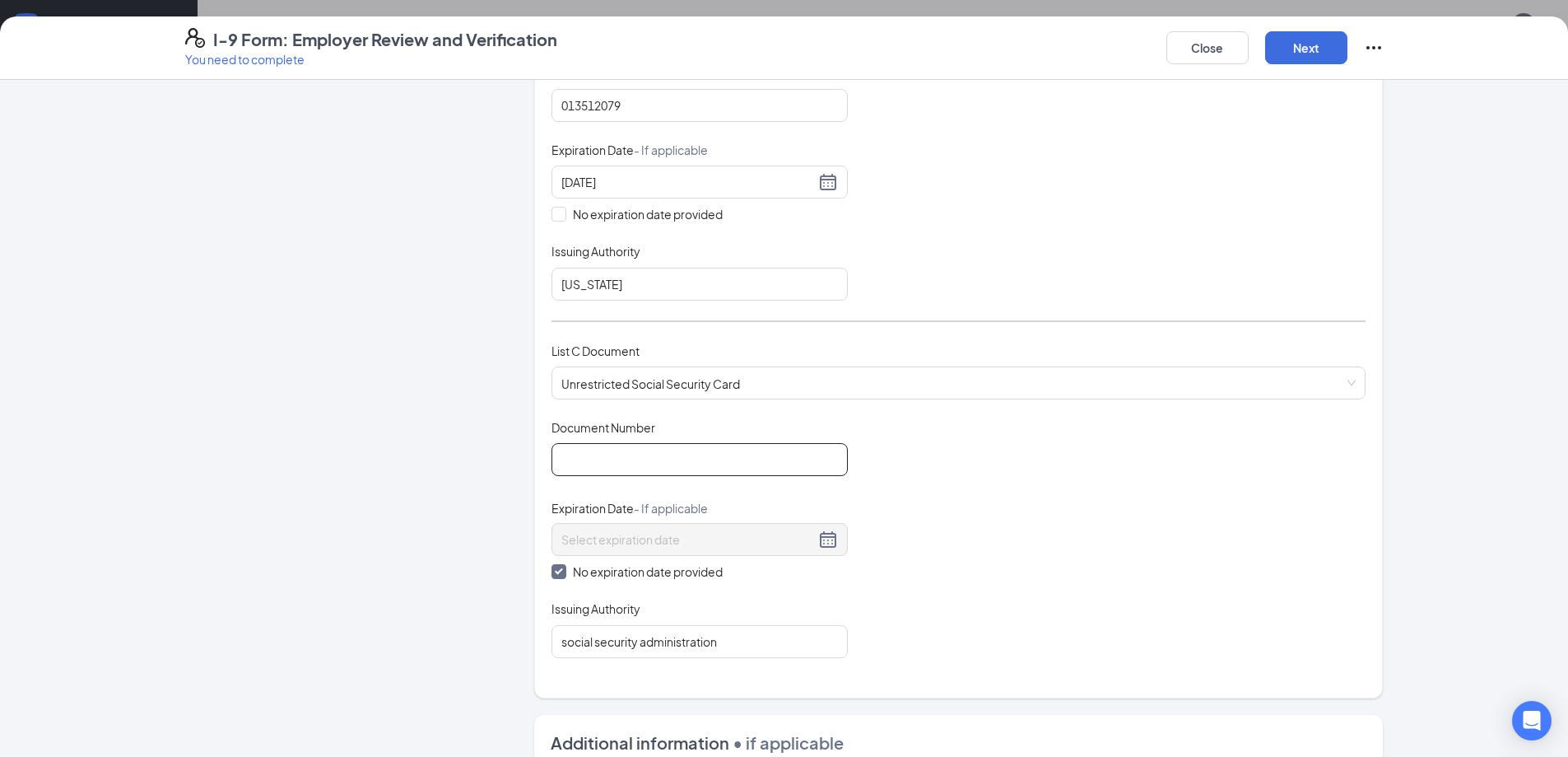
click at [618, 456] on input "Document Number" at bounding box center [700, 459] width 297 height 33
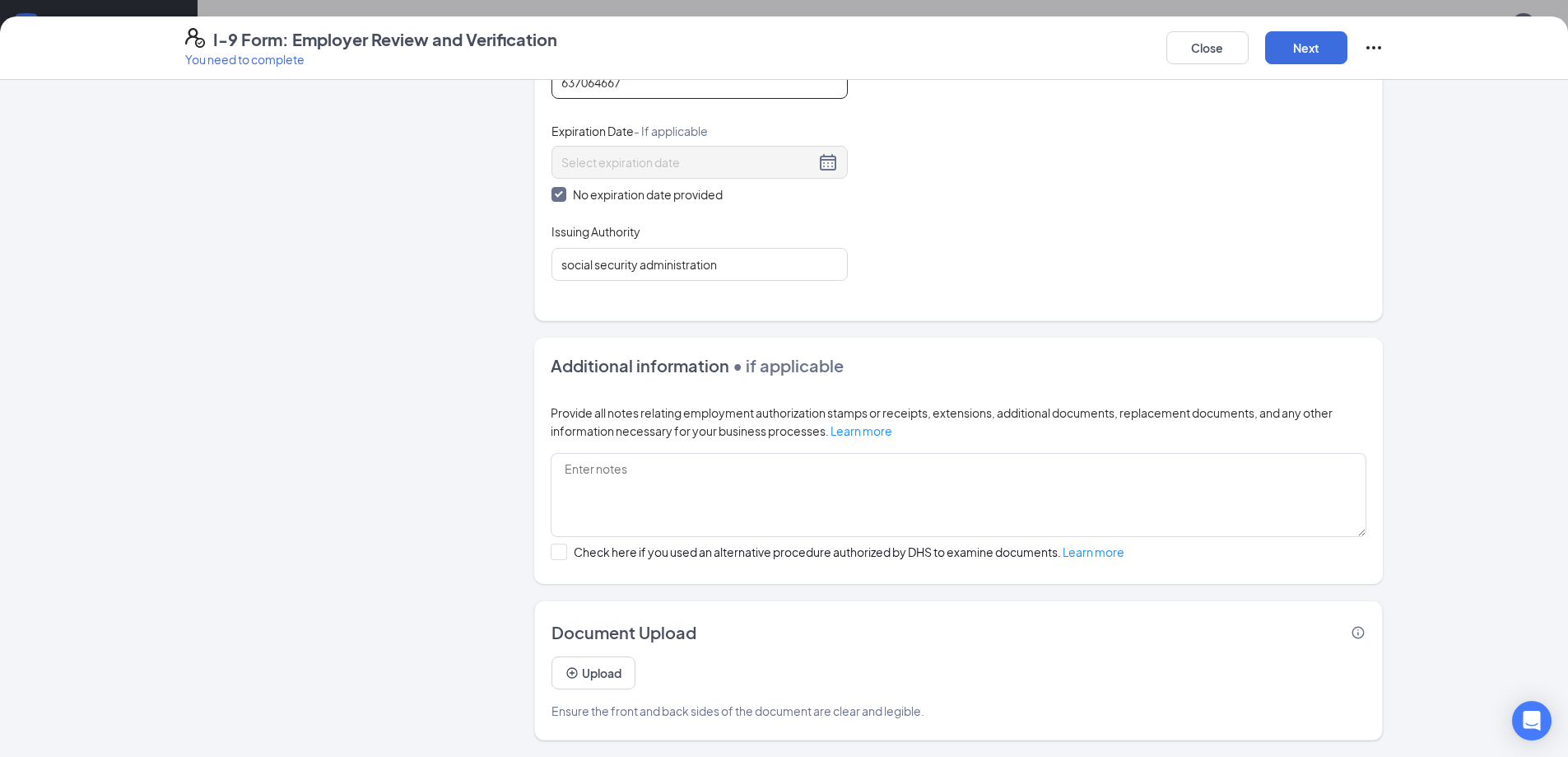
scroll to position [494, 0]
type input "637064667"
click at [1296, 49] on button "Next" at bounding box center [1306, 47] width 83 height 33
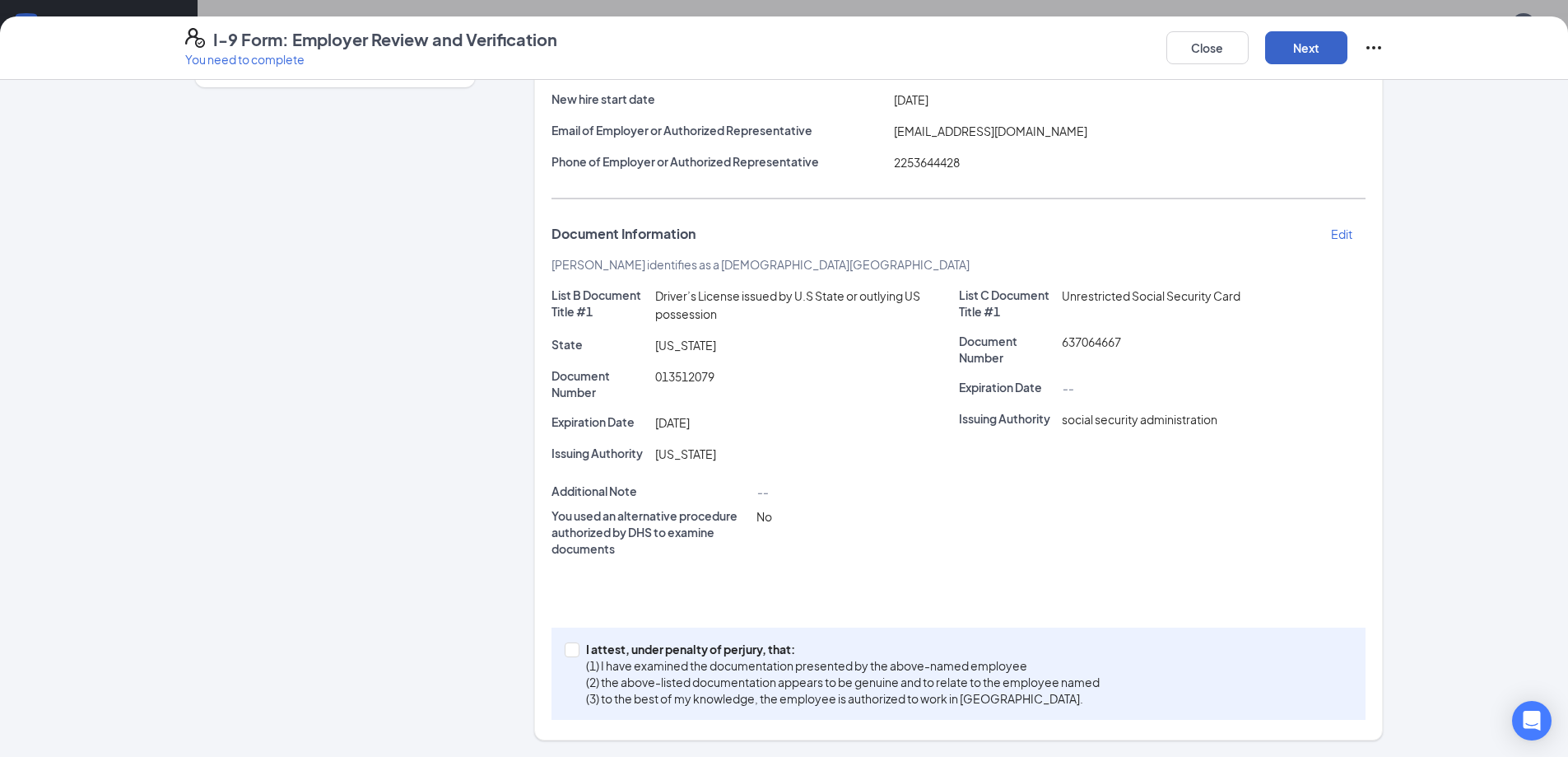
scroll to position [197, 0]
click at [554, 646] on div "I attest, under penalty of perjury, that: (1) I have examined the documentation…" at bounding box center [958, 673] width 814 height 93
click at [568, 646] on input "I attest, under penalty of perjury, that: (1) I have examined the documentation…" at bounding box center [570, 647] width 12 height 12
checkbox input "true"
click at [1328, 51] on button "Next" at bounding box center [1306, 47] width 83 height 33
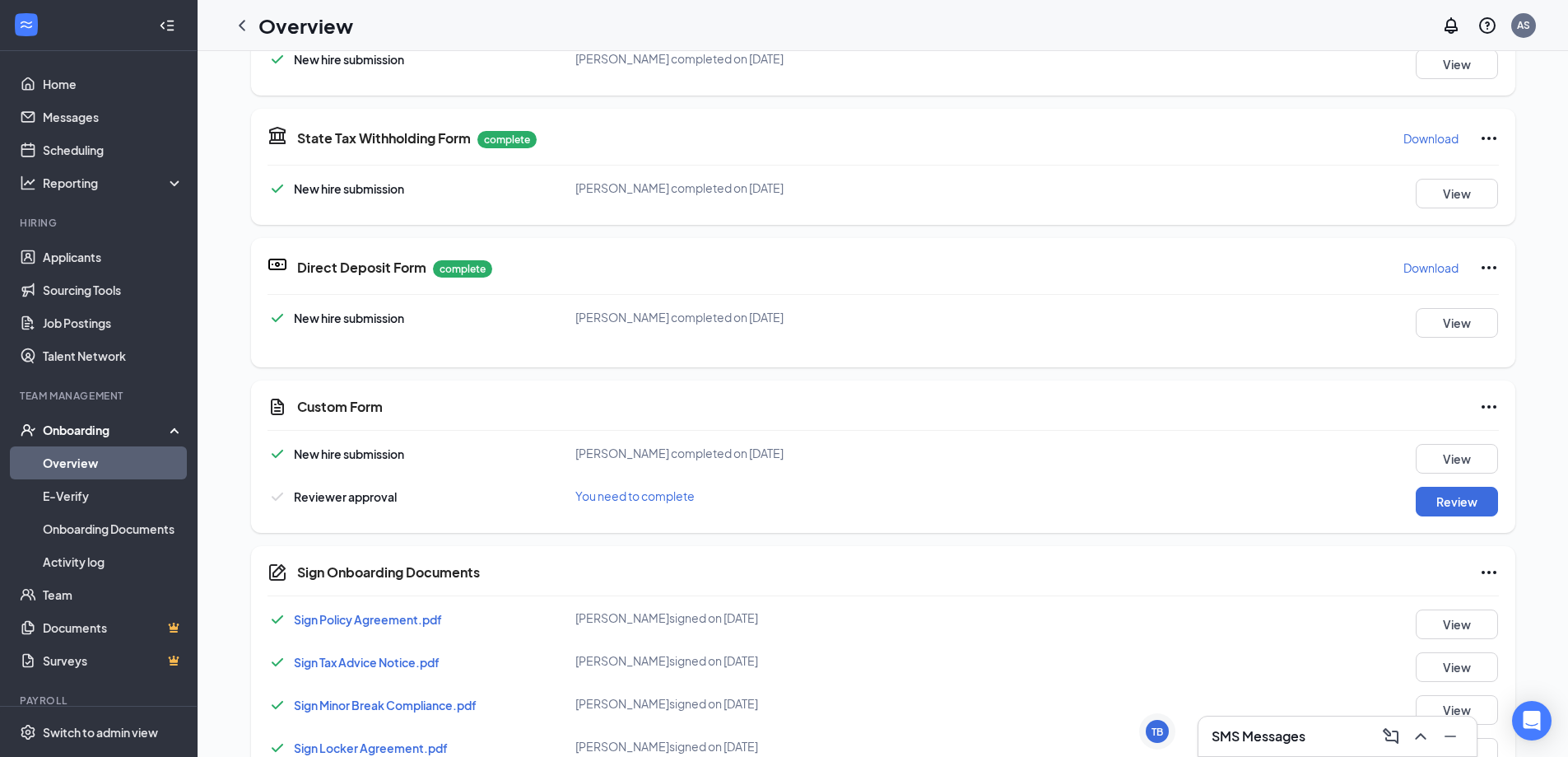
scroll to position [8, 0]
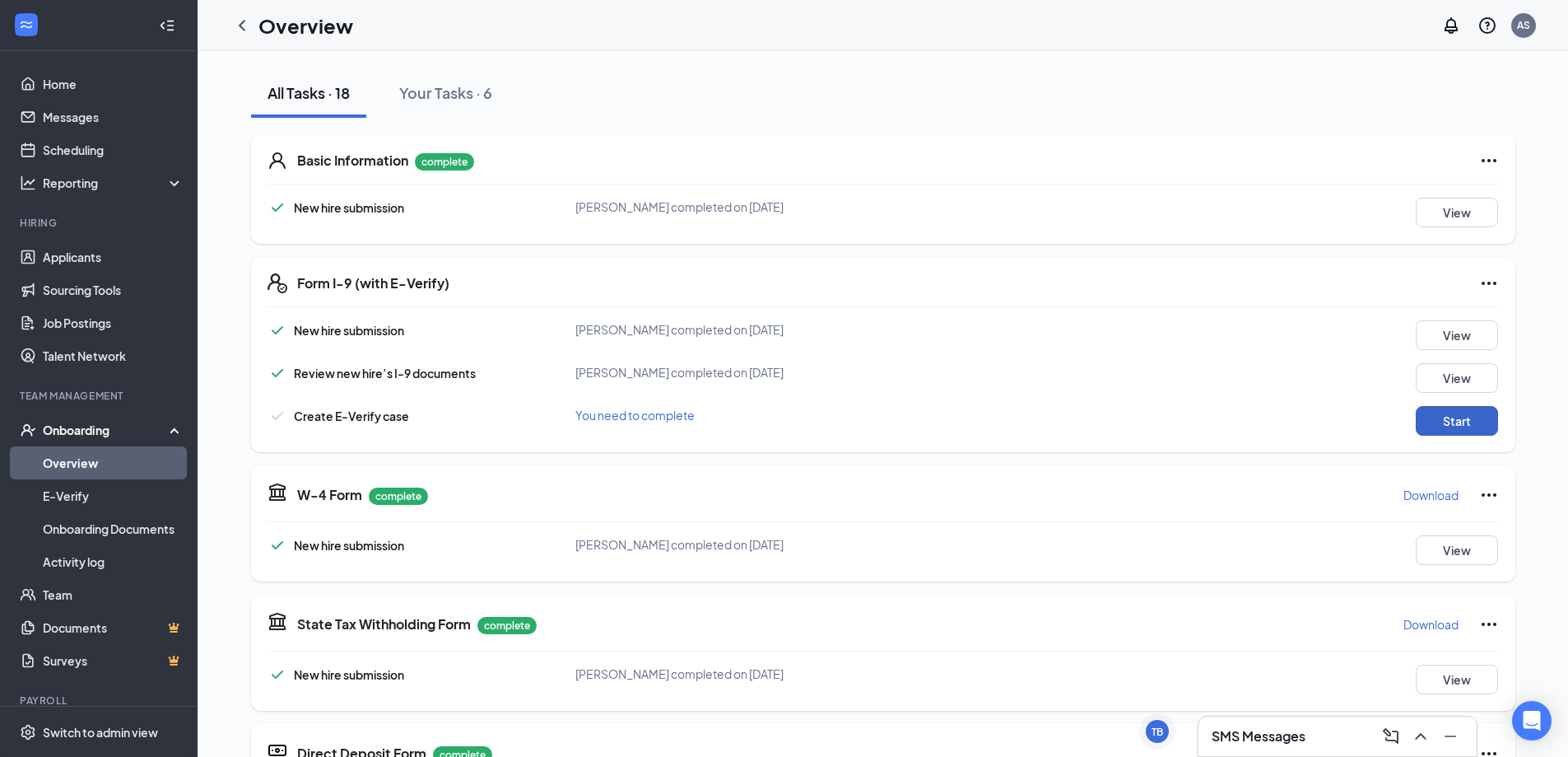
click at [1462, 421] on button "Start" at bounding box center [1456, 420] width 83 height 30
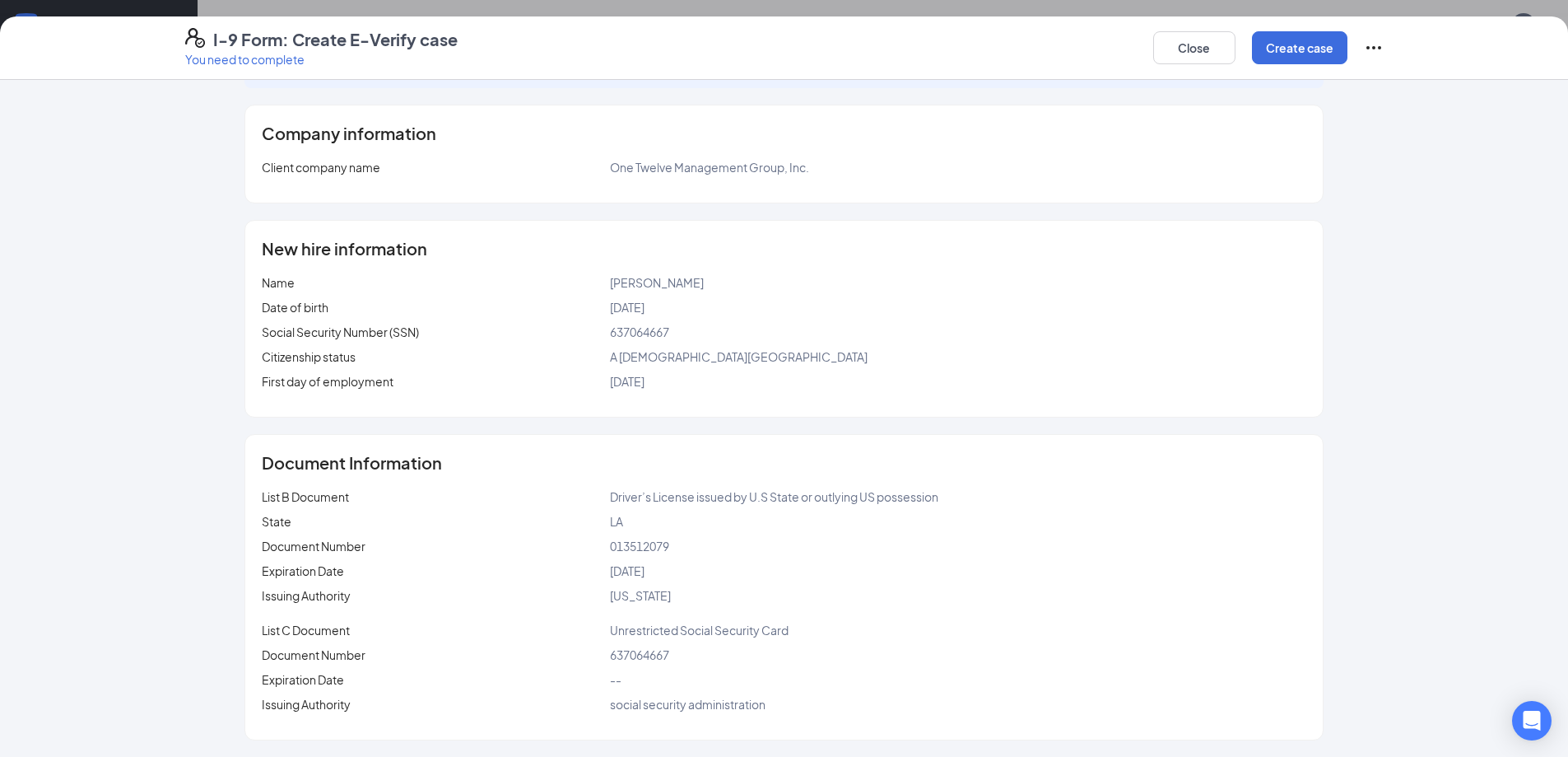
scroll to position [172, 0]
click at [1311, 50] on button "Create case" at bounding box center [1299, 47] width 95 height 33
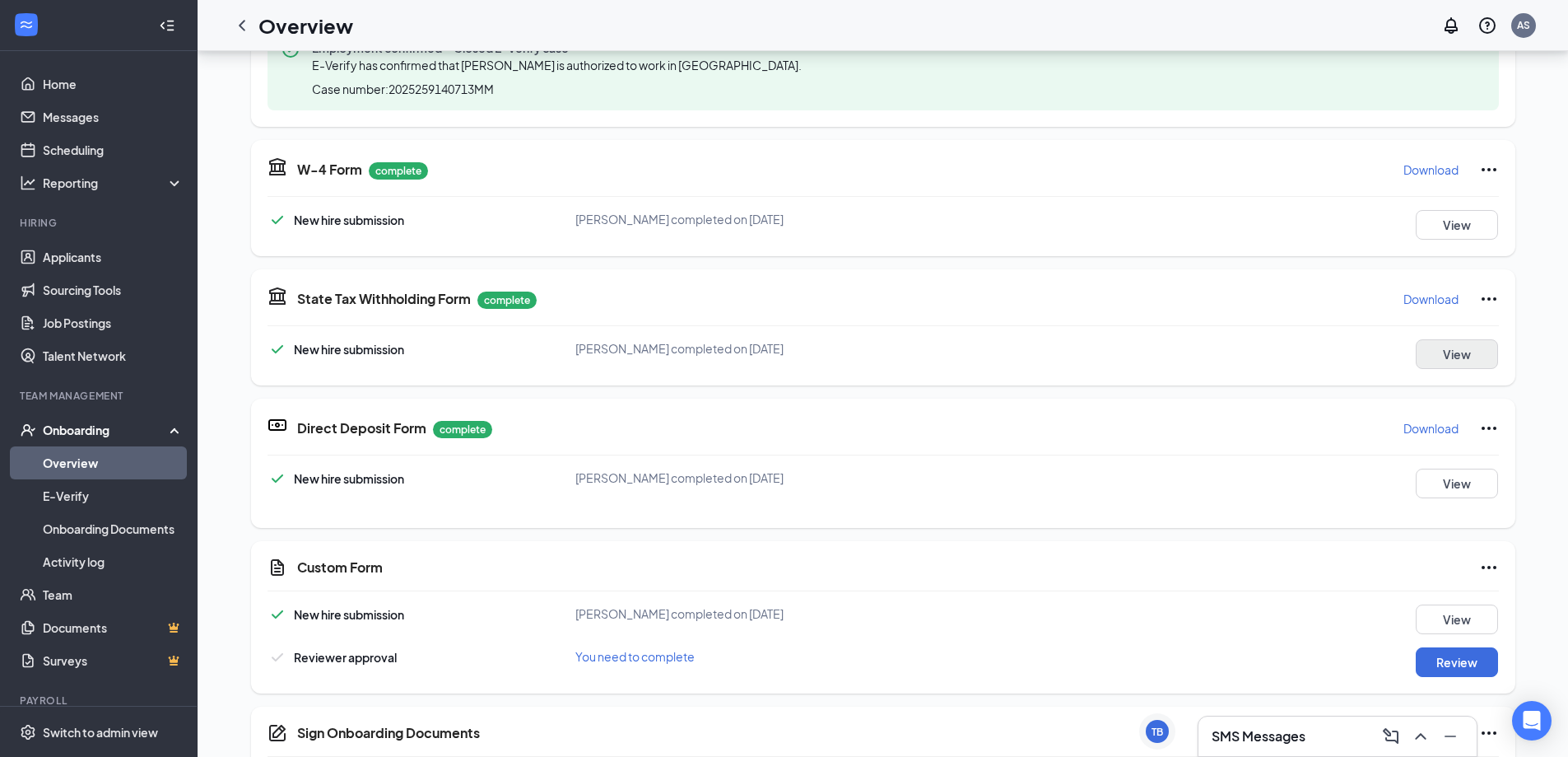
scroll to position [341, 0]
click at [1449, 481] on button "View" at bounding box center [1456, 480] width 83 height 30
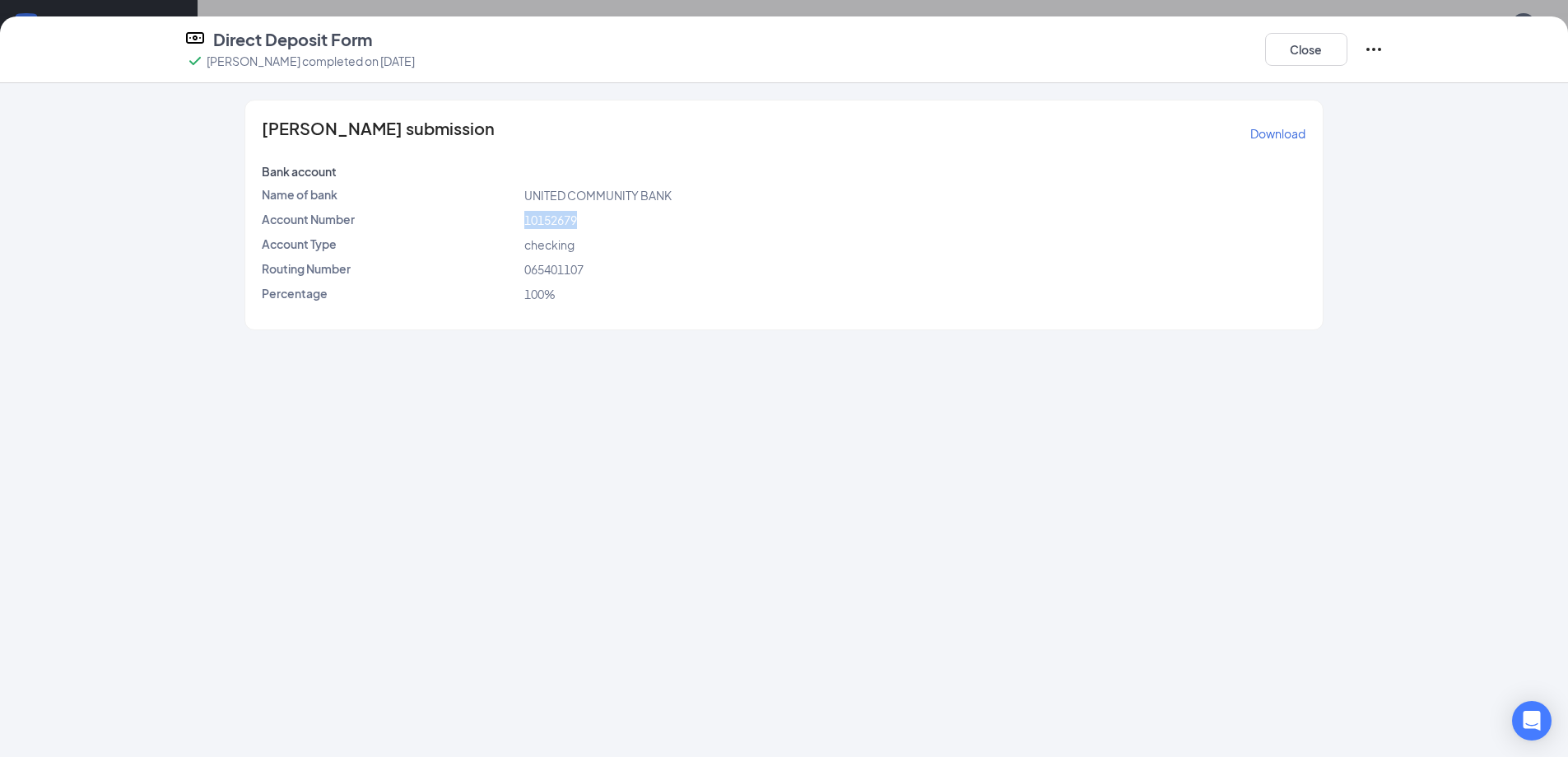
drag, startPoint x: 598, startPoint y: 226, endPoint x: 487, endPoint y: 252, distance: 114.0
click at [493, 226] on div "Account Number 10152679" at bounding box center [783, 220] width 1050 height 18
click at [489, 256] on div "Tyler Brashear's submission Download Bank account Name of bank UNITED COMMUNITY…" at bounding box center [783, 215] width 1076 height 229
click at [1306, 54] on button "Close" at bounding box center [1306, 49] width 83 height 33
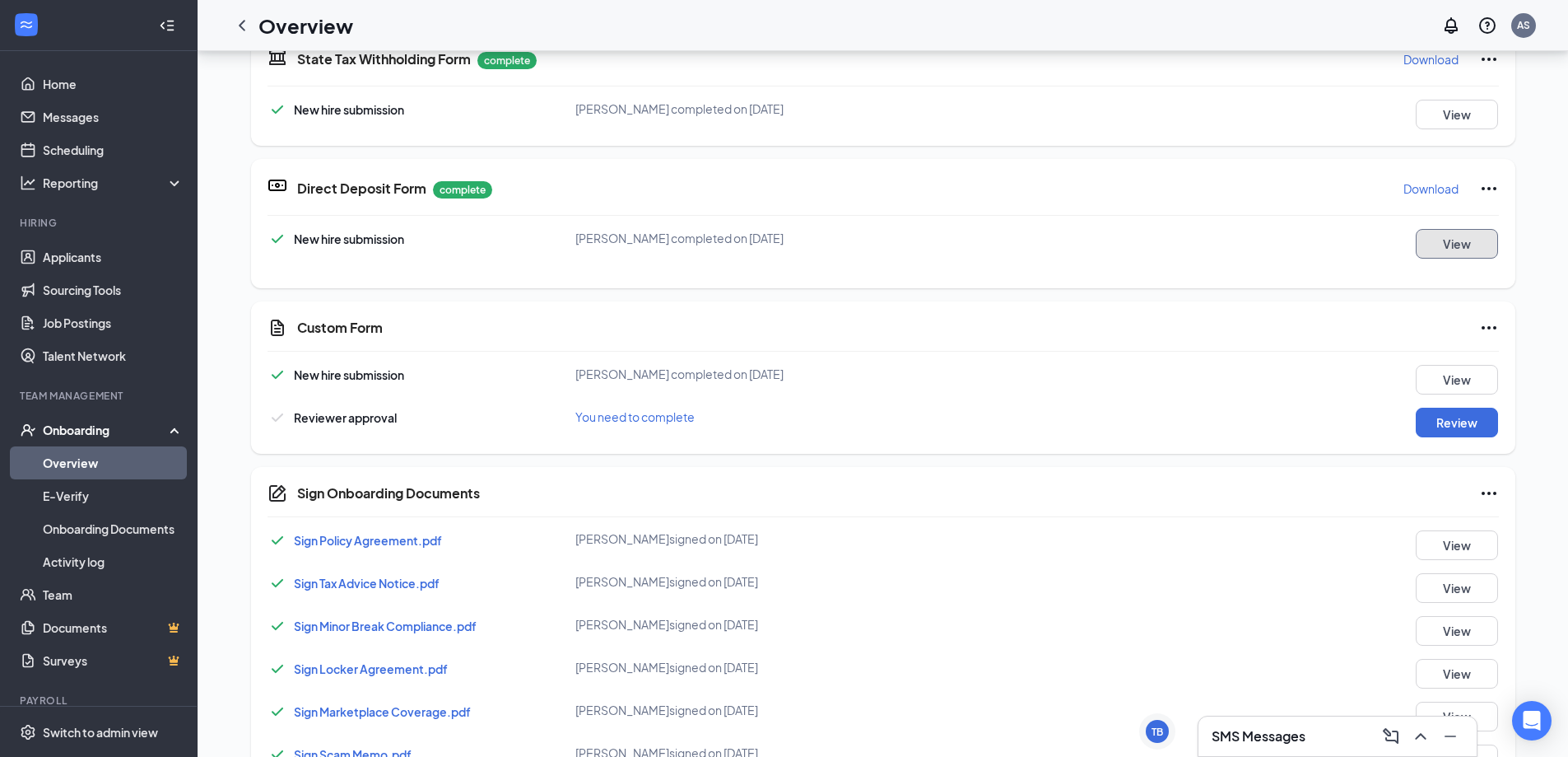
scroll to position [504, 0]
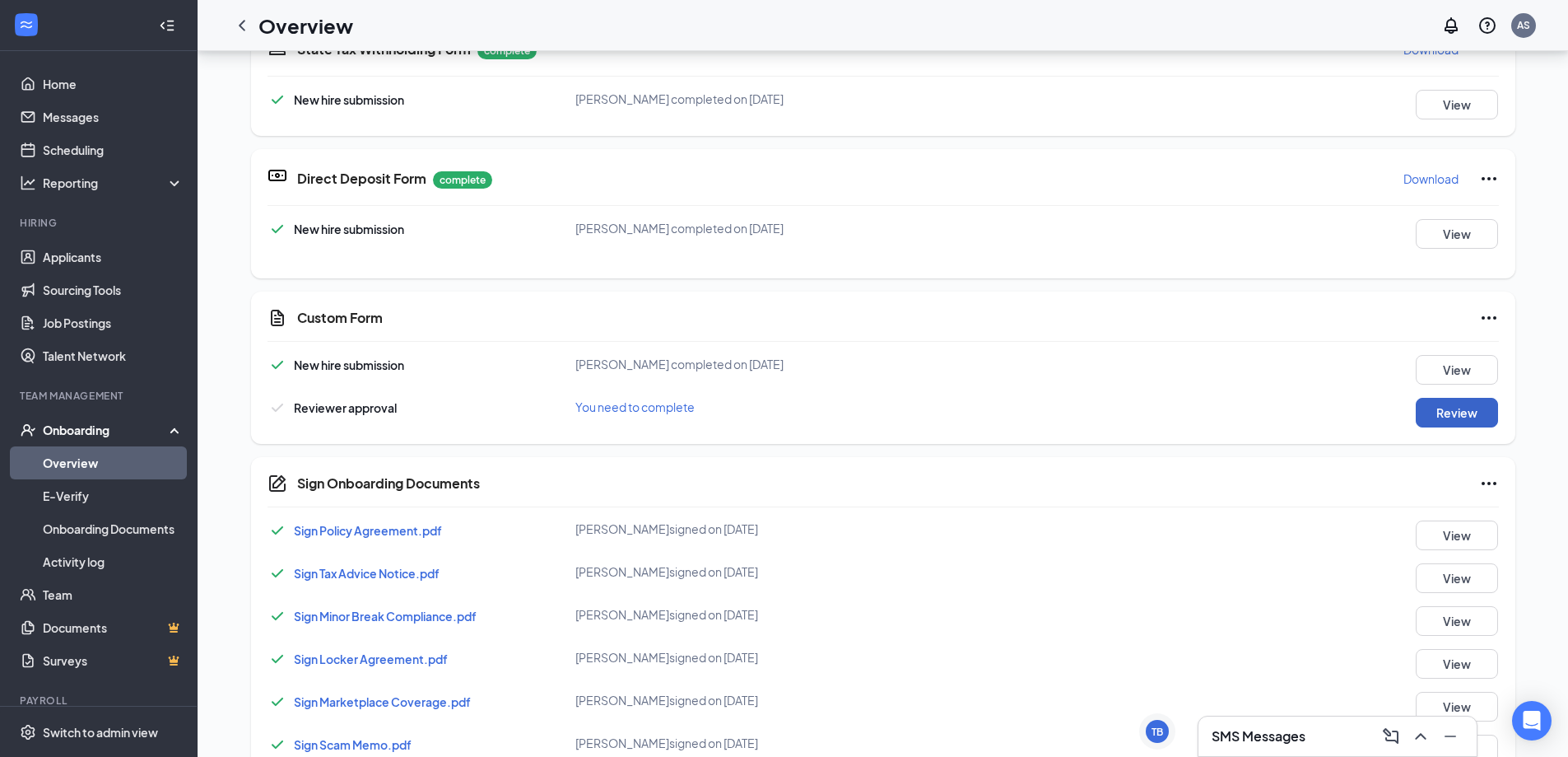
click at [1422, 417] on button "Review" at bounding box center [1456, 412] width 83 height 30
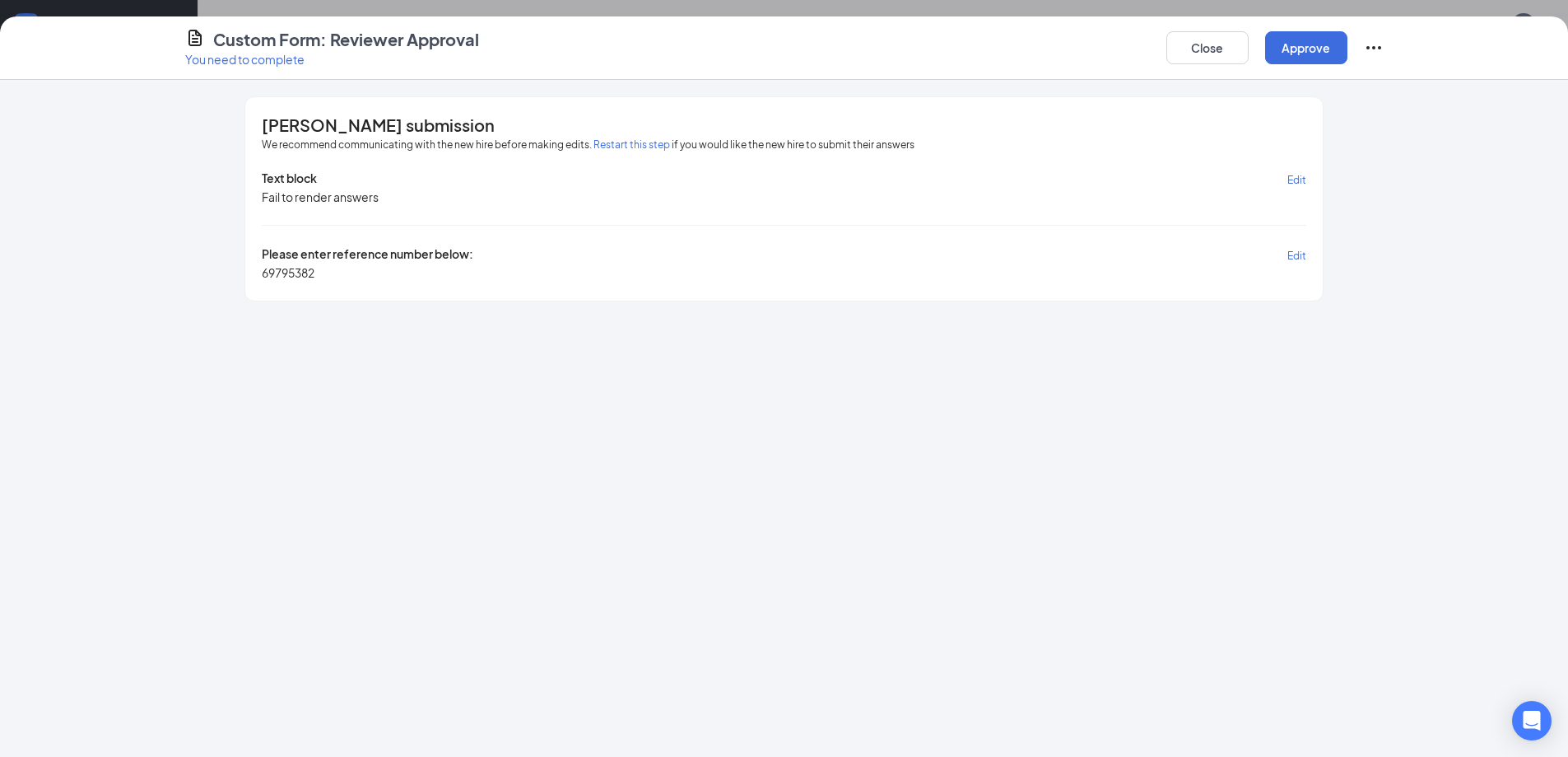
click at [1318, 67] on div "Custom Form: Reviewer Approval You need to complete Close Approve" at bounding box center [784, 48] width 1568 height 64
click at [1298, 48] on button "Approve" at bounding box center [1306, 47] width 83 height 33
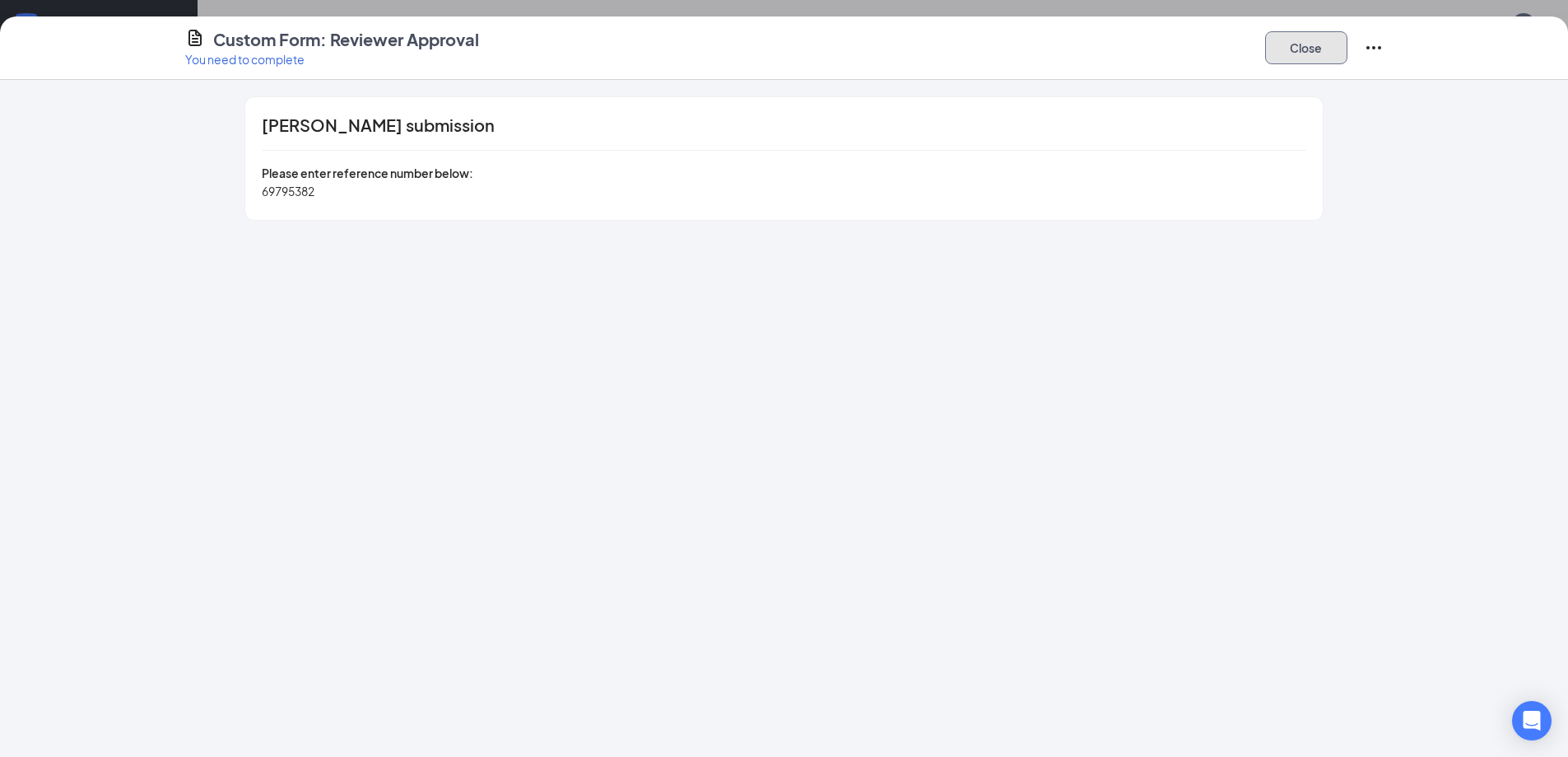
click at [1318, 46] on button "Close" at bounding box center [1306, 47] width 83 height 33
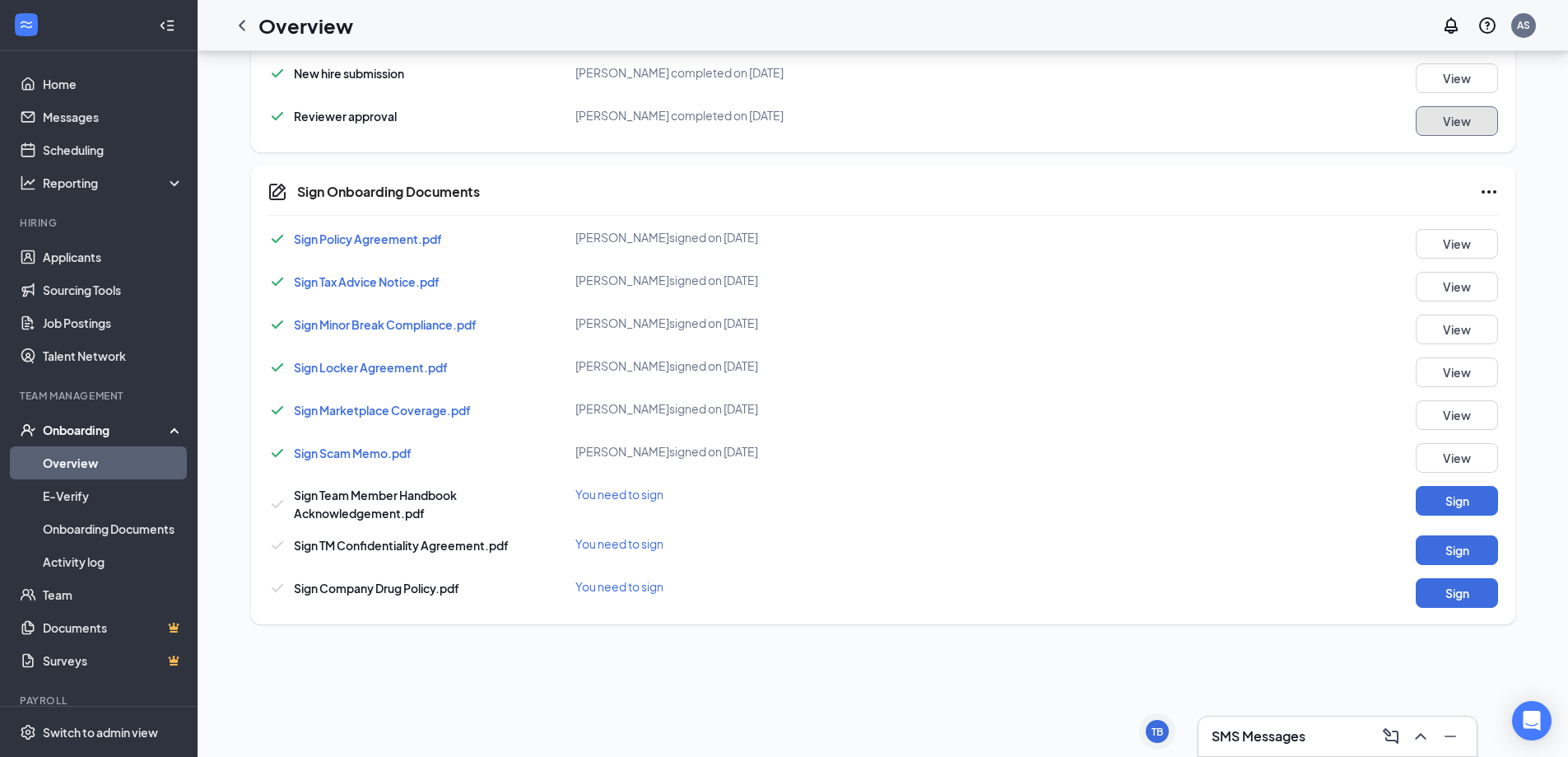
scroll to position [840, 0]
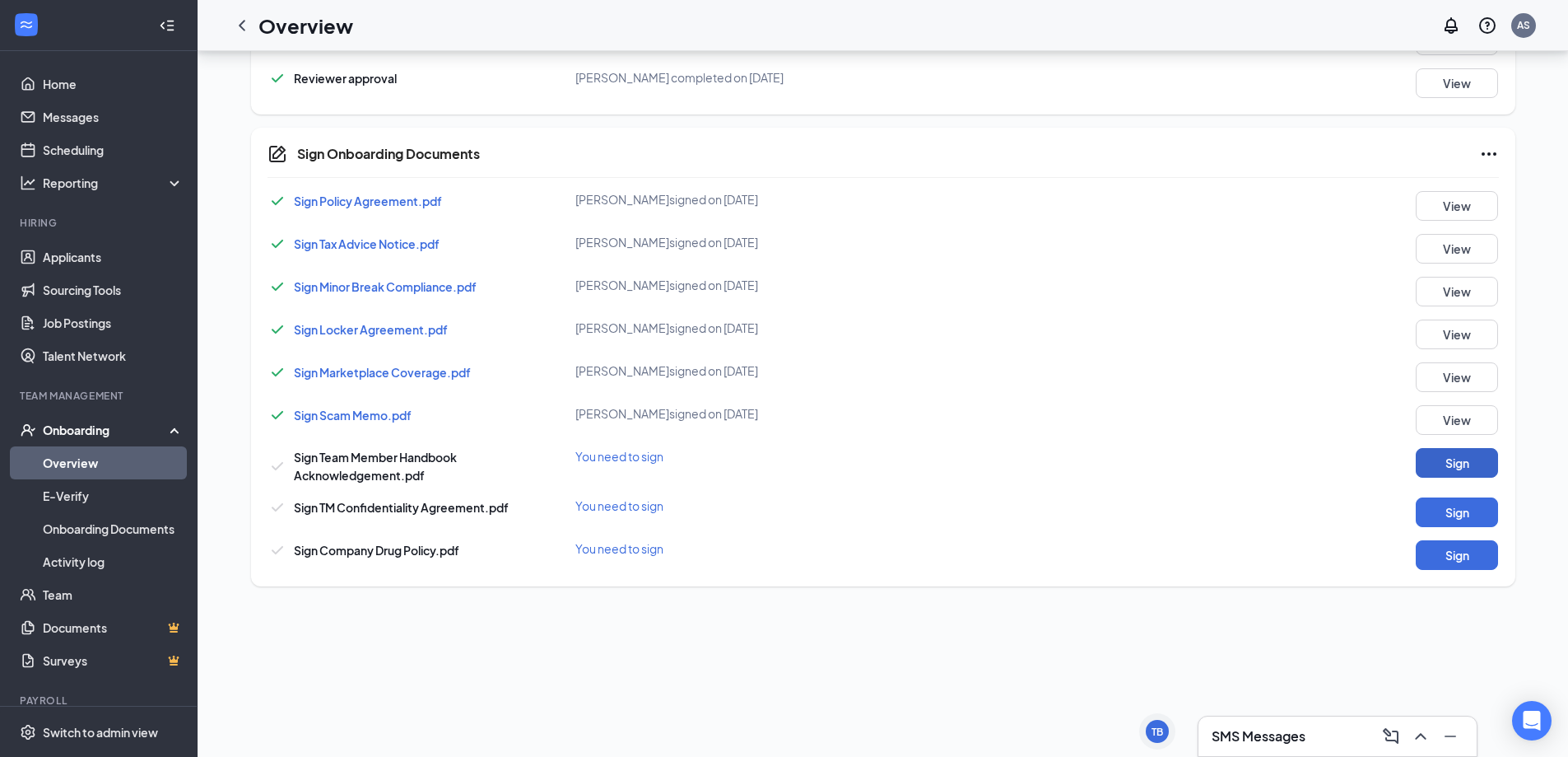
click at [1417, 453] on button "Sign" at bounding box center [1456, 462] width 83 height 30
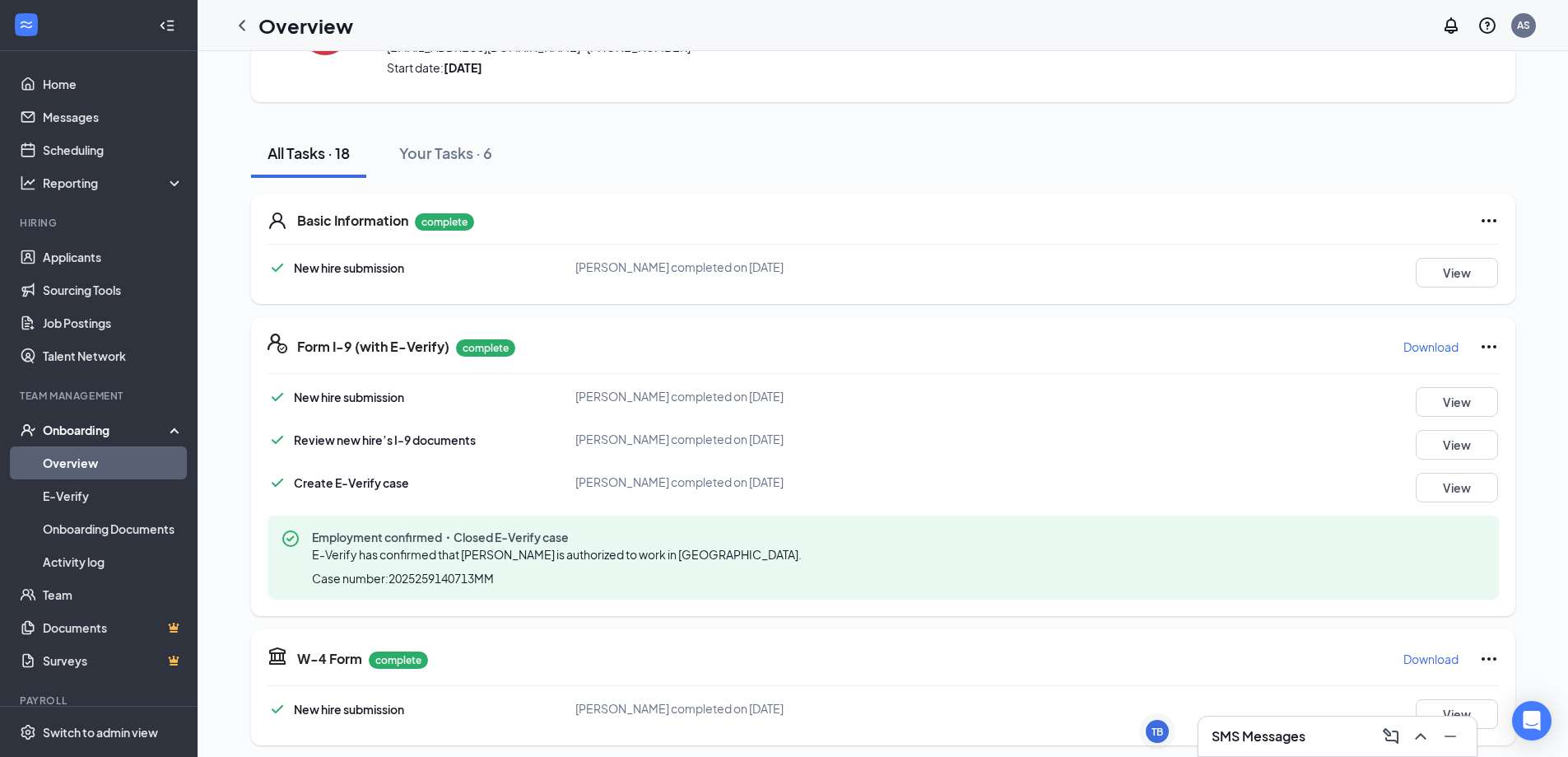
scroll to position [0, 0]
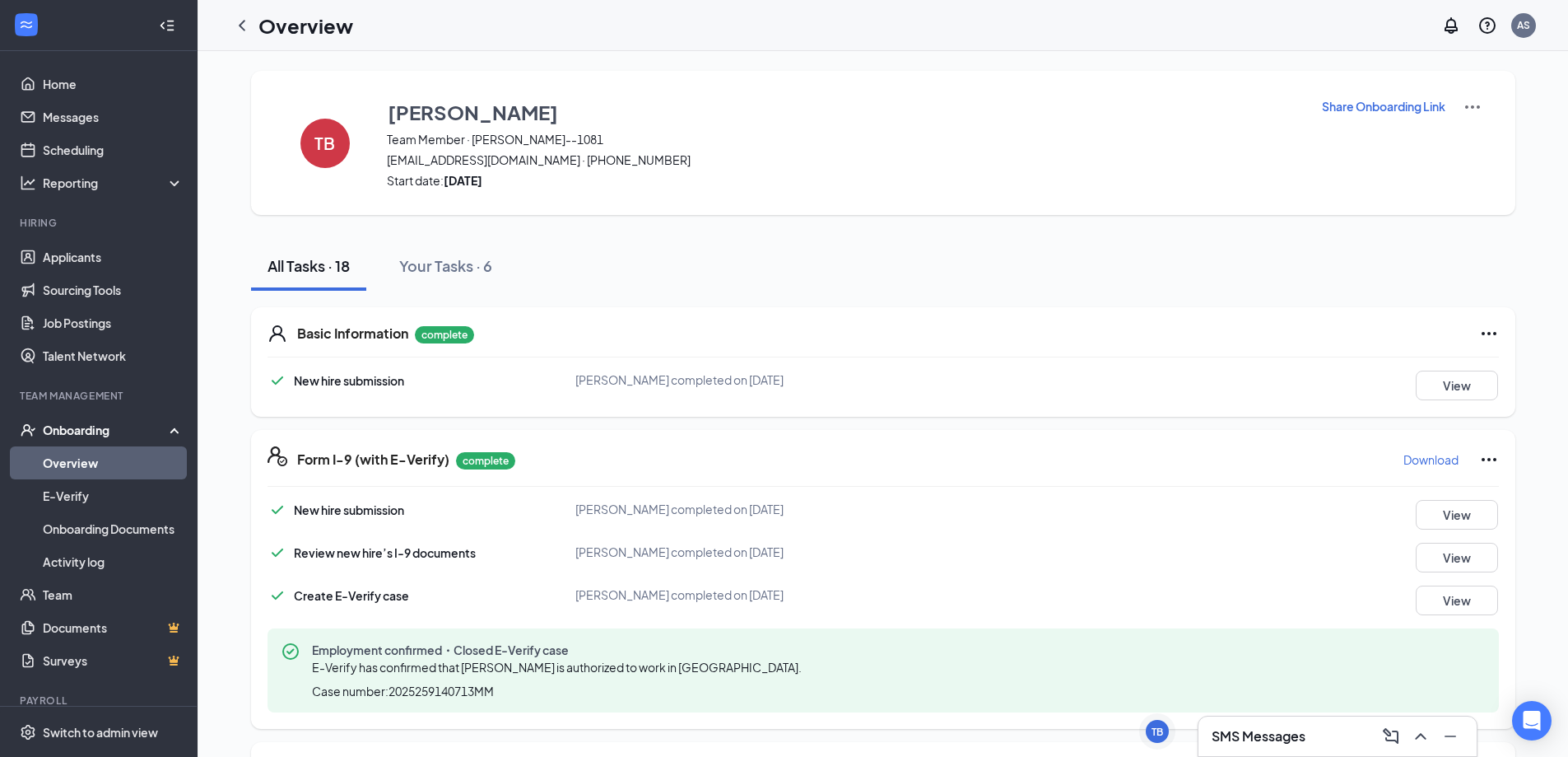
click at [71, 463] on link "Overview" at bounding box center [113, 463] width 141 height 33
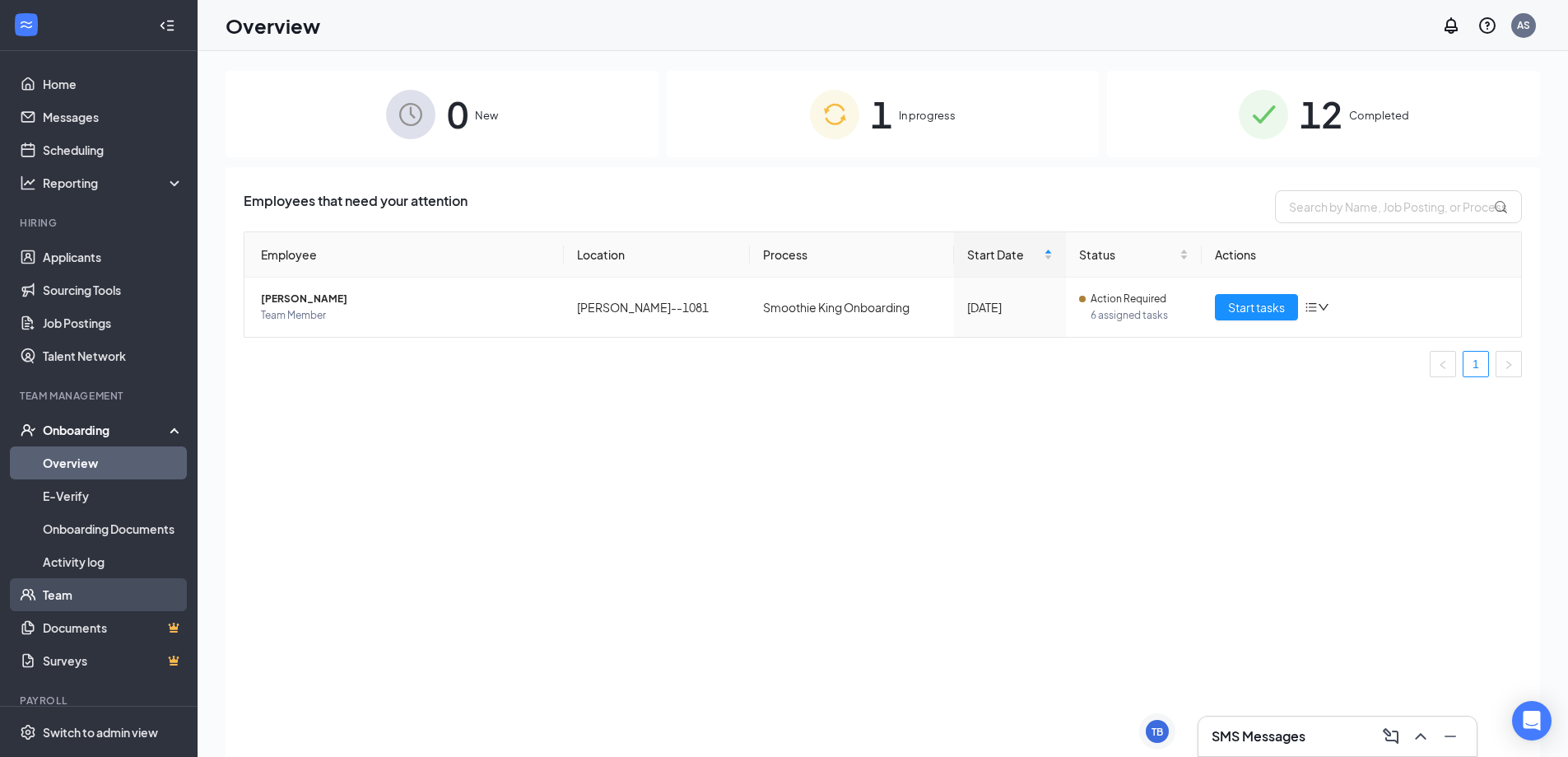
click at [72, 607] on link "Team" at bounding box center [113, 595] width 141 height 33
